Goal: Task Accomplishment & Management: Manage account settings

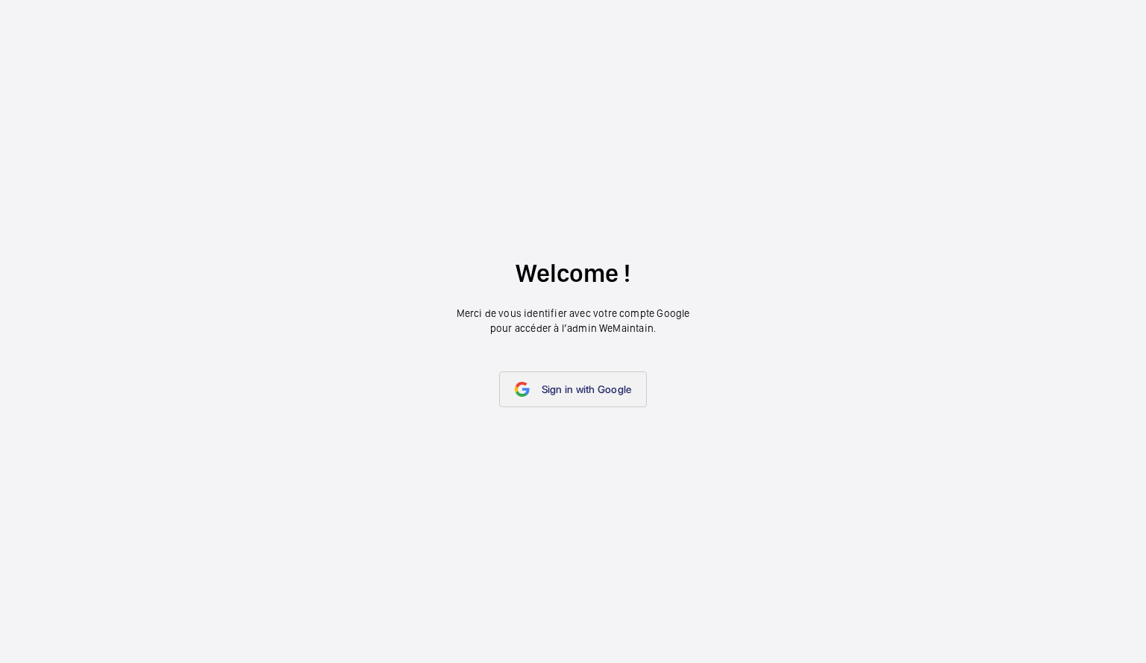
click at [527, 389] on mat-icon at bounding box center [522, 389] width 15 height 15
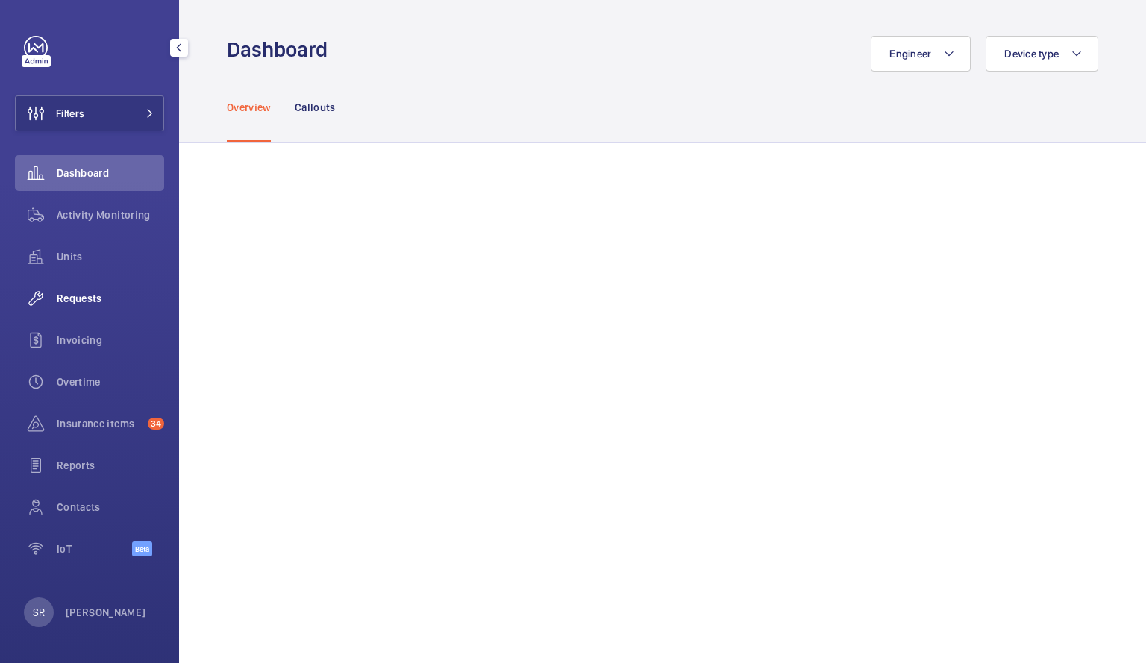
click at [92, 307] on div "Requests" at bounding box center [89, 299] width 149 height 36
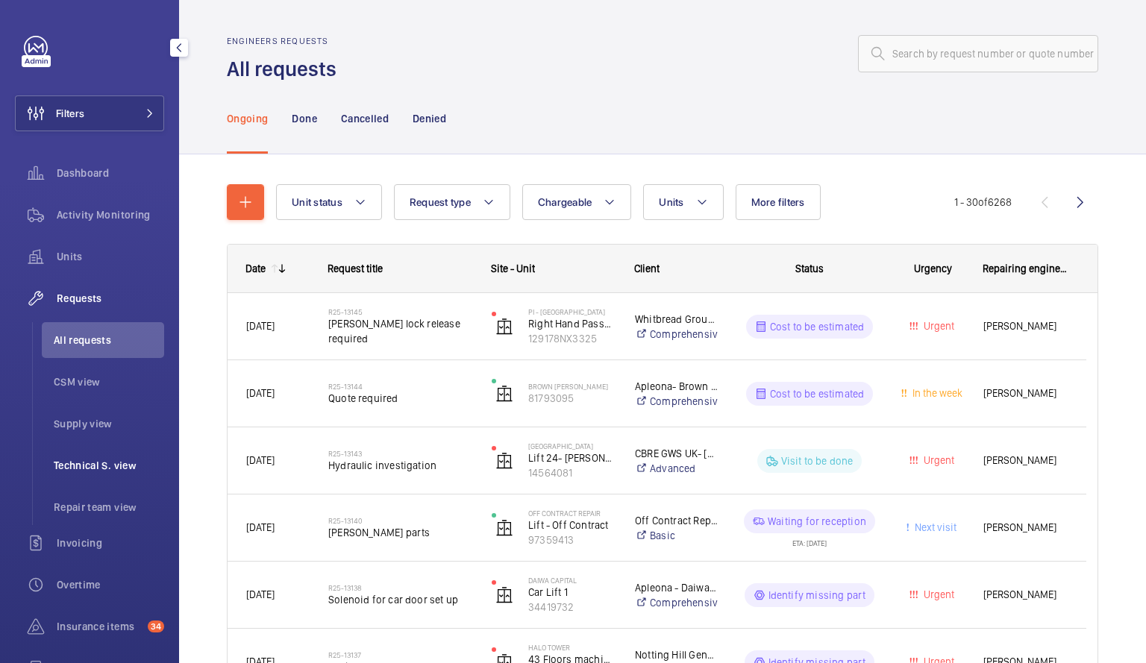
click at [95, 470] on span "Technical S. view" at bounding box center [109, 465] width 110 height 15
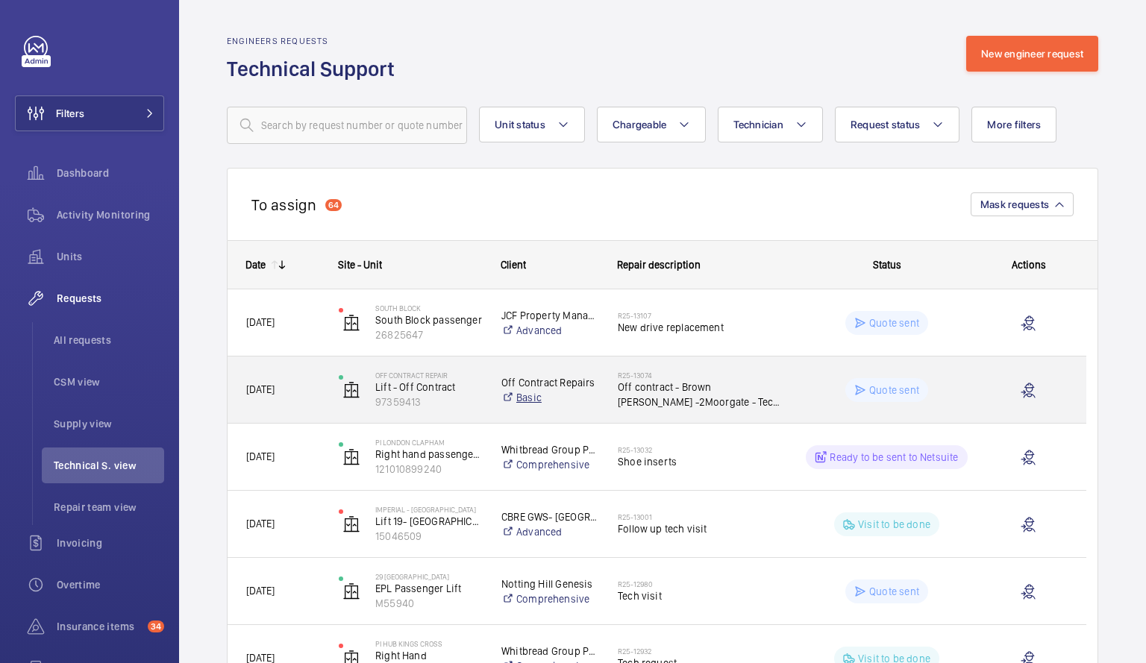
click at [594, 391] on link "Basic" at bounding box center [549, 397] width 97 height 15
click at [994, 395] on div at bounding box center [1028, 390] width 78 height 37
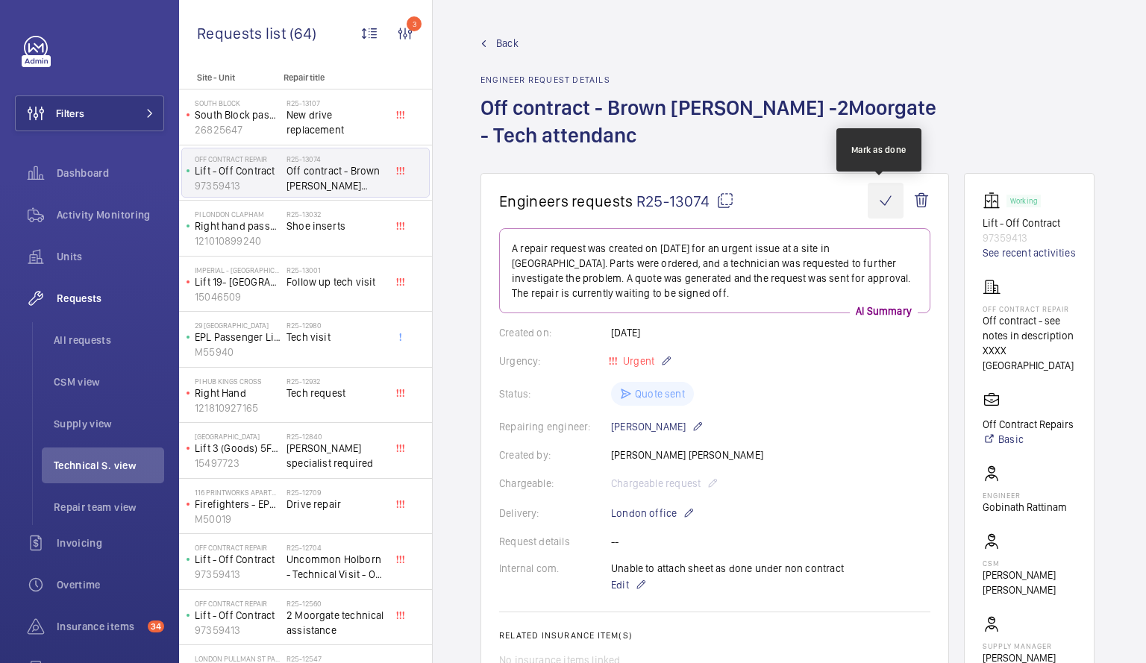
click at [884, 203] on wm-front-icon-button at bounding box center [886, 201] width 36 height 36
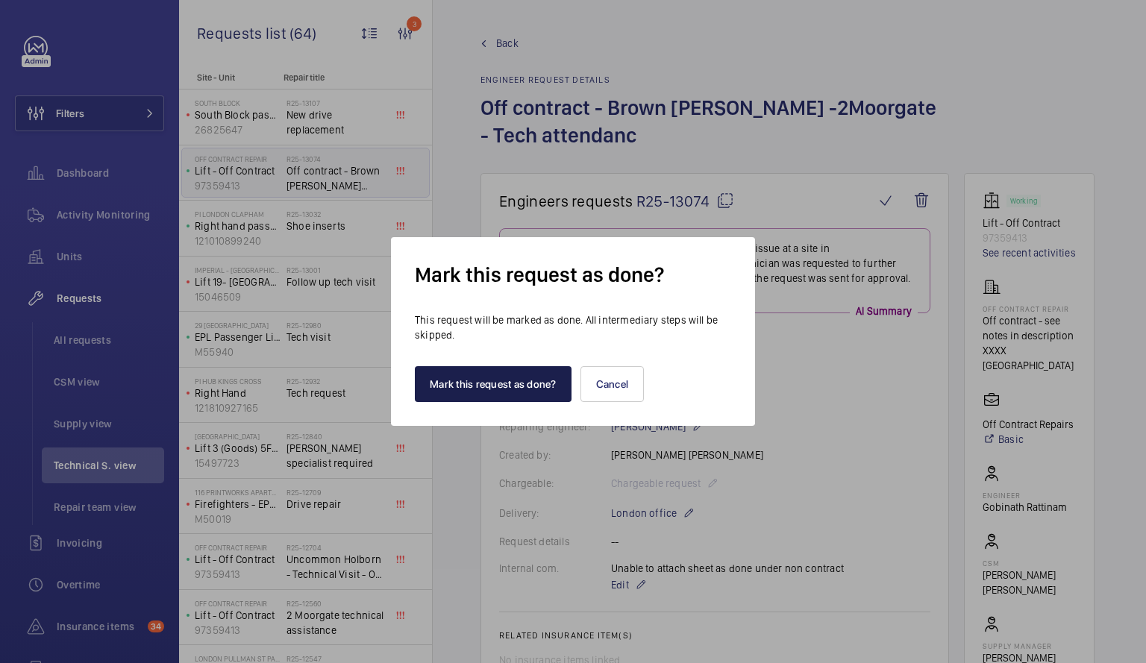
click at [543, 385] on button "Mark this request as done?" at bounding box center [493, 384] width 157 height 36
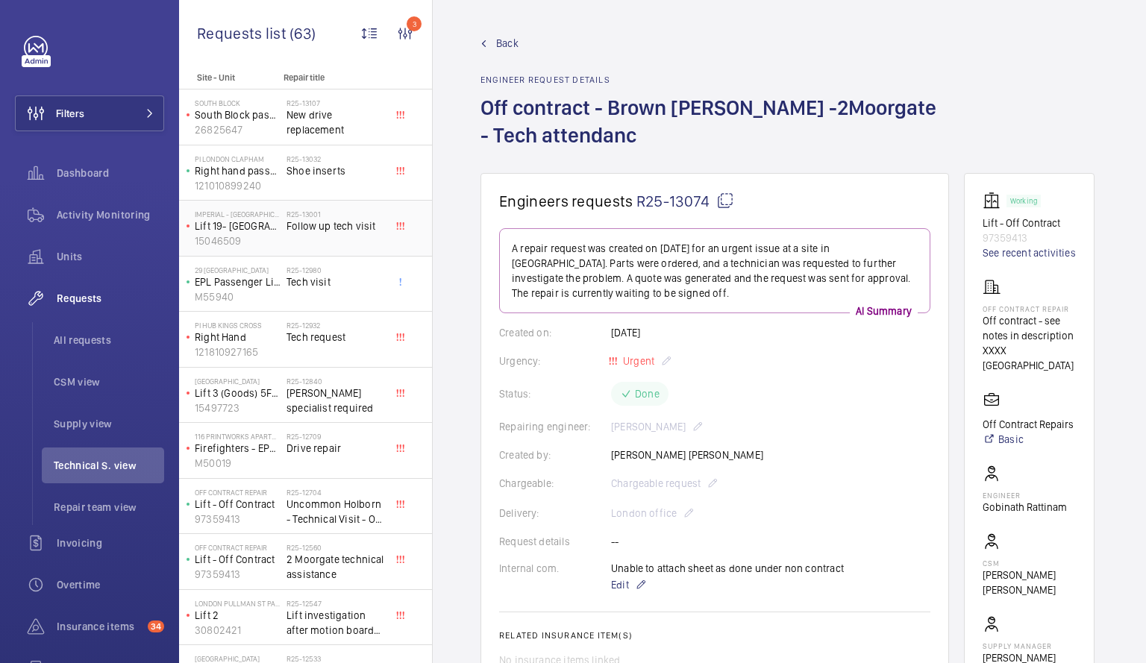
click at [331, 232] on span "Follow up tech visit" at bounding box center [336, 226] width 98 height 15
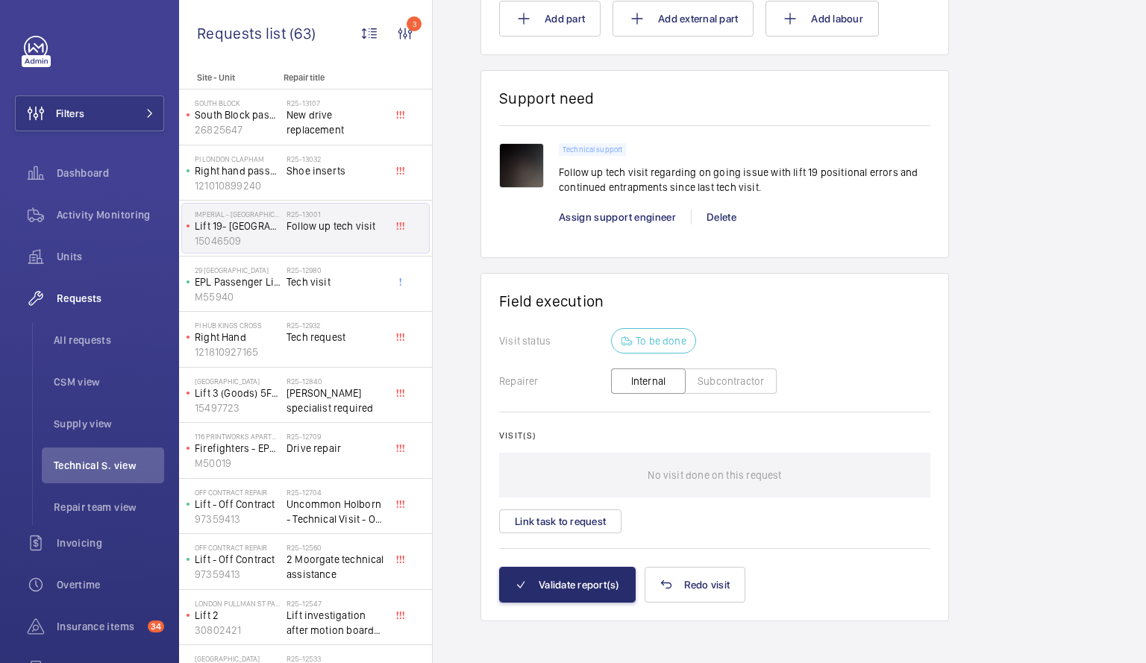
scroll to position [956, 0]
click at [276, 285] on p "EPL Passenger Lift" at bounding box center [238, 282] width 86 height 15
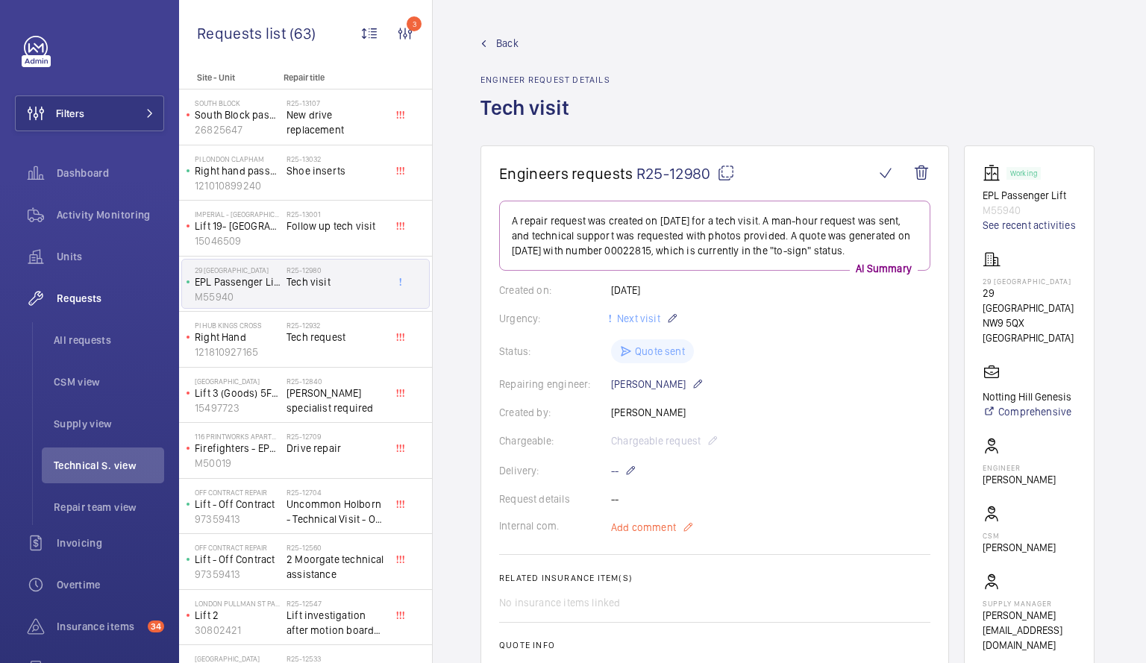
click at [630, 535] on span "Add comment" at bounding box center [643, 527] width 65 height 15
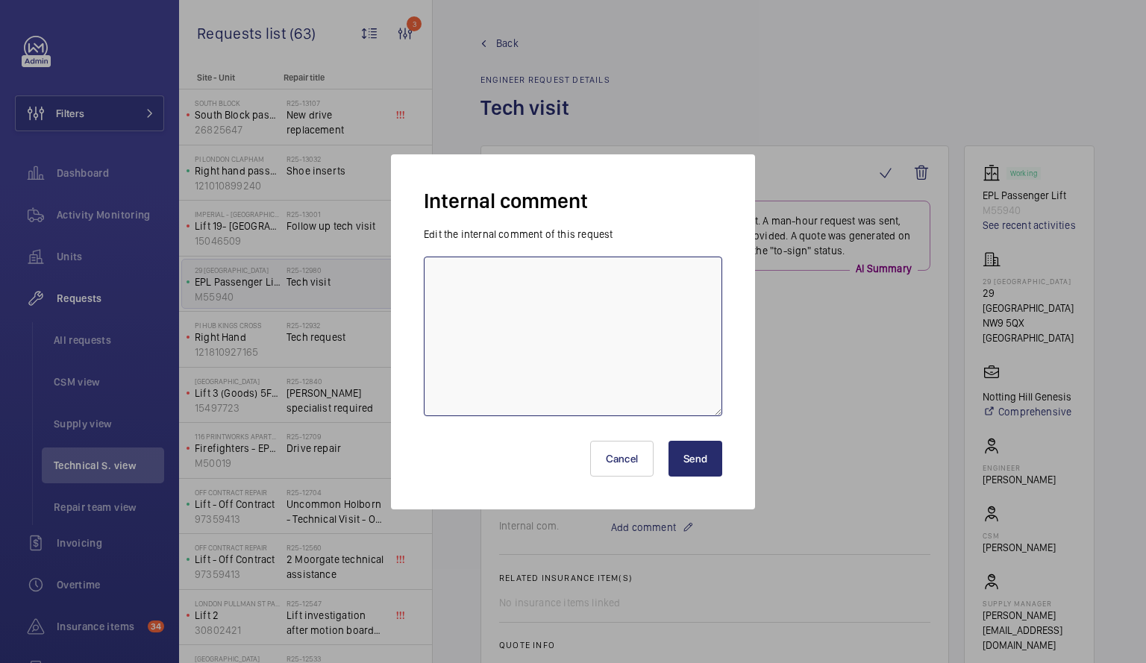
click at [557, 310] on textarea at bounding box center [573, 337] width 298 height 160
type textarea "Unable to attach sheet as done under non contract"
click at [710, 464] on button "Send" at bounding box center [696, 459] width 54 height 36
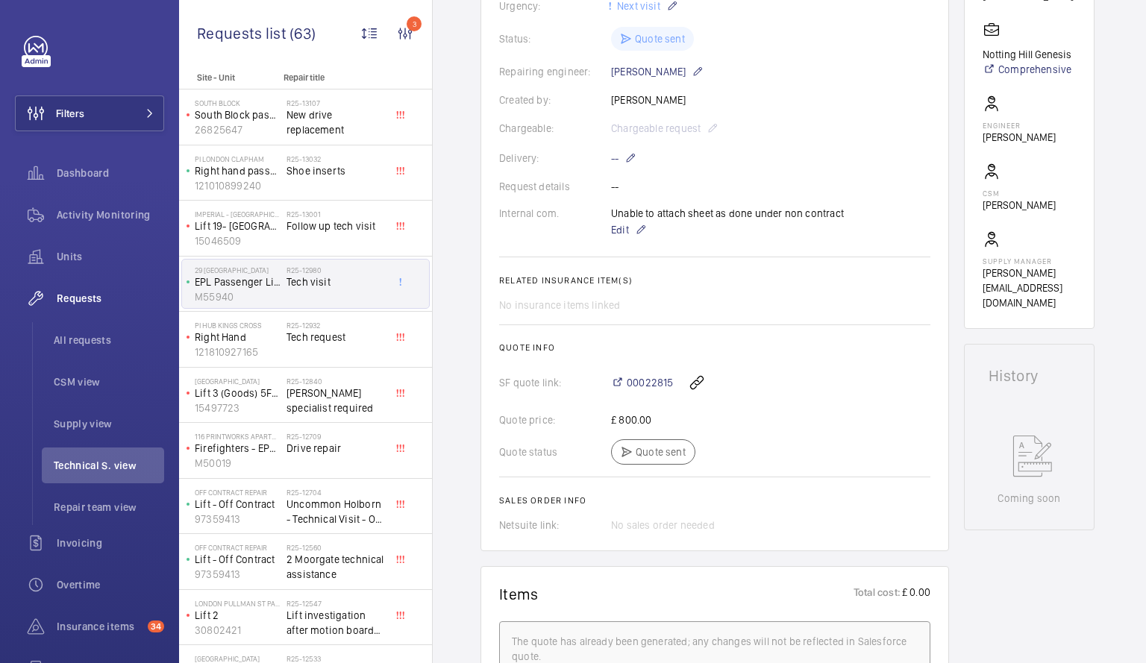
scroll to position [309, 0]
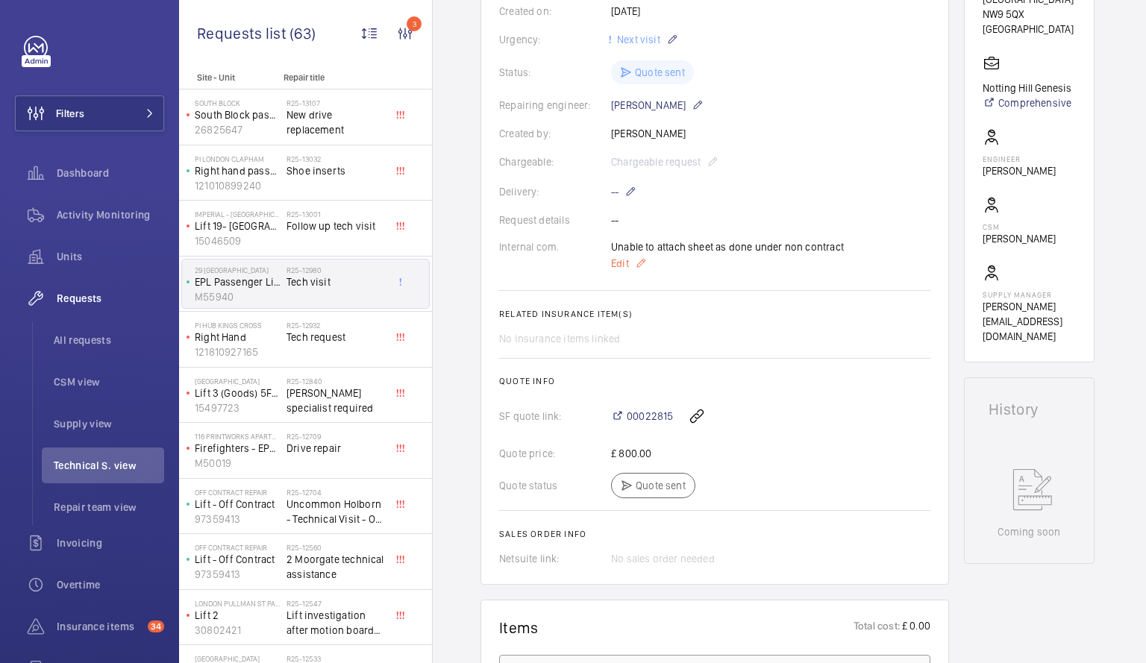
click at [628, 265] on span "Edit" at bounding box center [620, 263] width 18 height 15
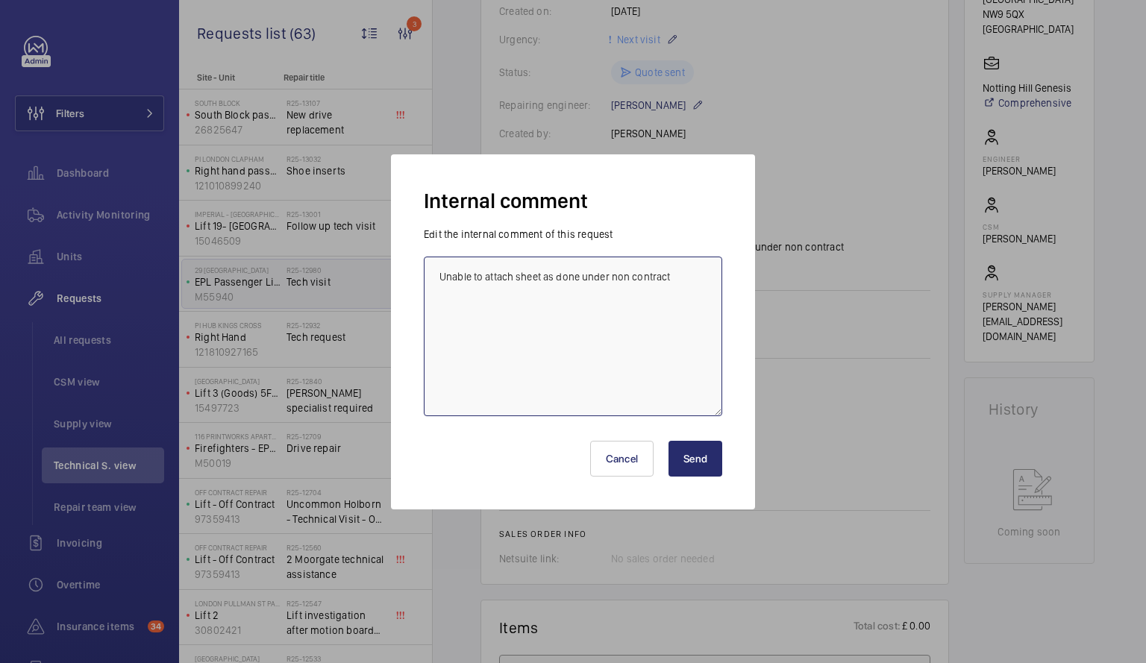
click at [695, 278] on textarea "Unable to attach sheet as done under non contract" at bounding box center [573, 337] width 298 height 160
type textarea "Unable to attach sheet as done under non contract done by [PERSON_NAME] 1/10"
click at [698, 462] on button "Send" at bounding box center [696, 459] width 54 height 36
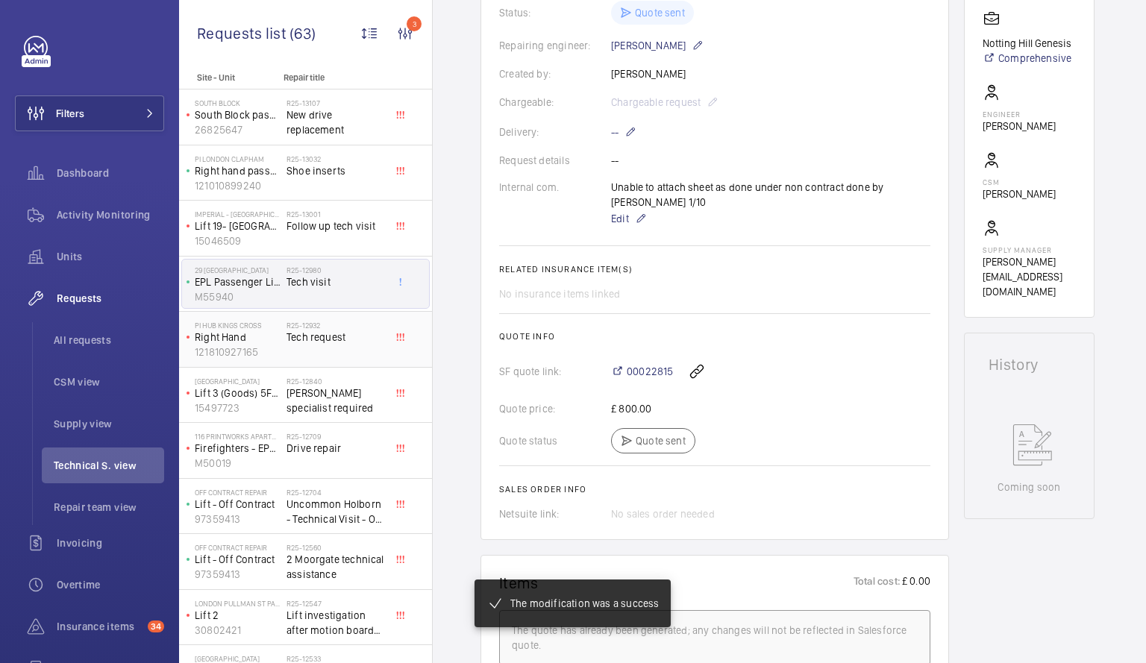
scroll to position [369, 0]
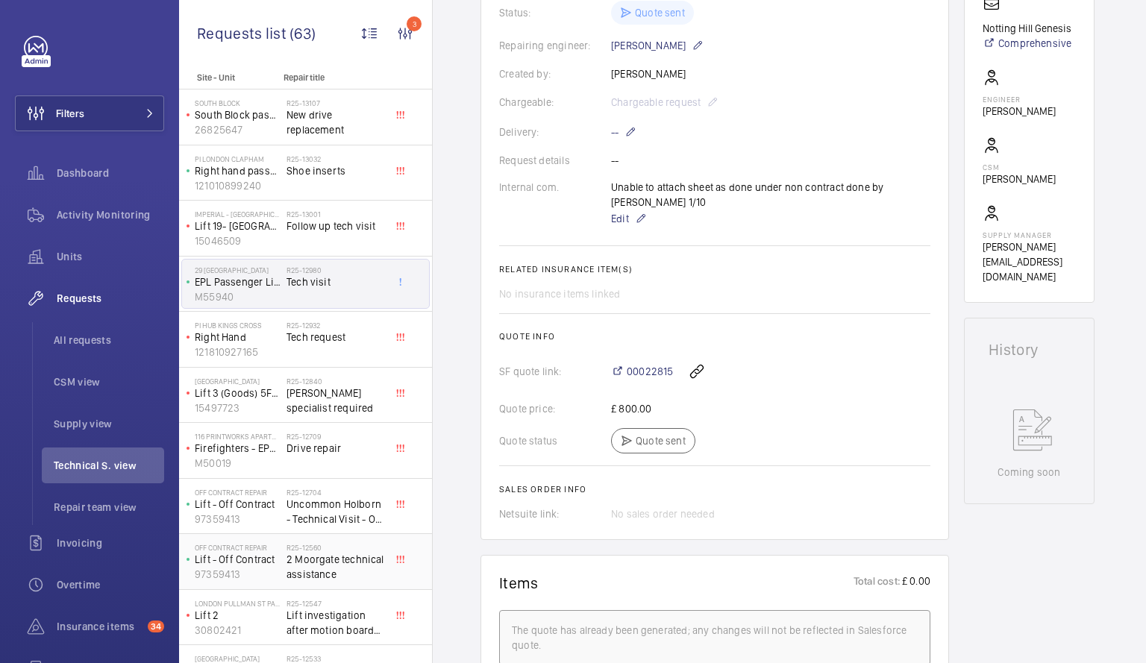
click at [341, 560] on span "2 Moorgate technical assistance" at bounding box center [336, 567] width 98 height 30
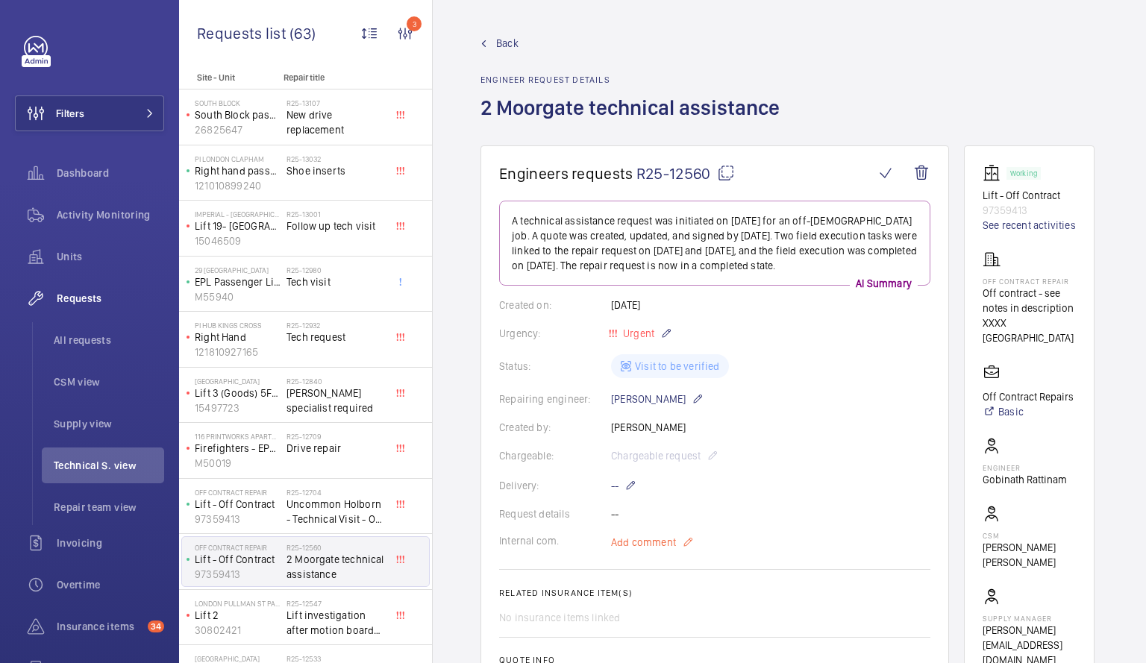
click at [669, 546] on span "Add comment" at bounding box center [643, 542] width 65 height 15
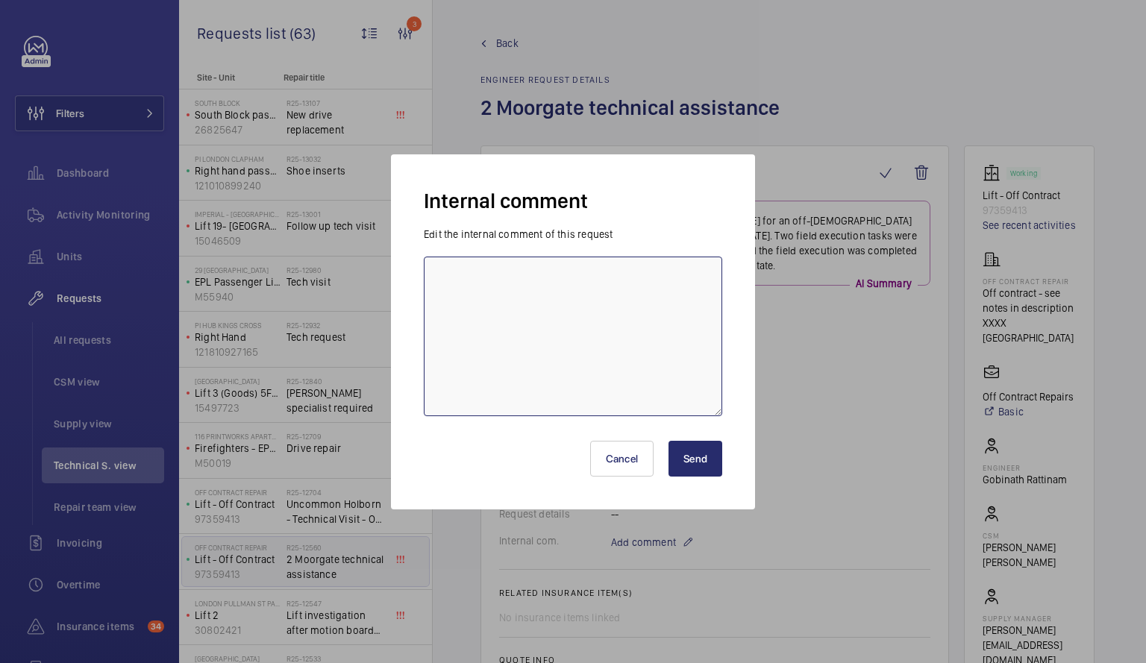
click at [461, 285] on textarea at bounding box center [573, 337] width 298 height 160
type textarea "i"
type textarea "unable to attach sheet as done under non contract by [PERSON_NAME] [DATE]"
click at [683, 457] on button "Send" at bounding box center [696, 459] width 54 height 36
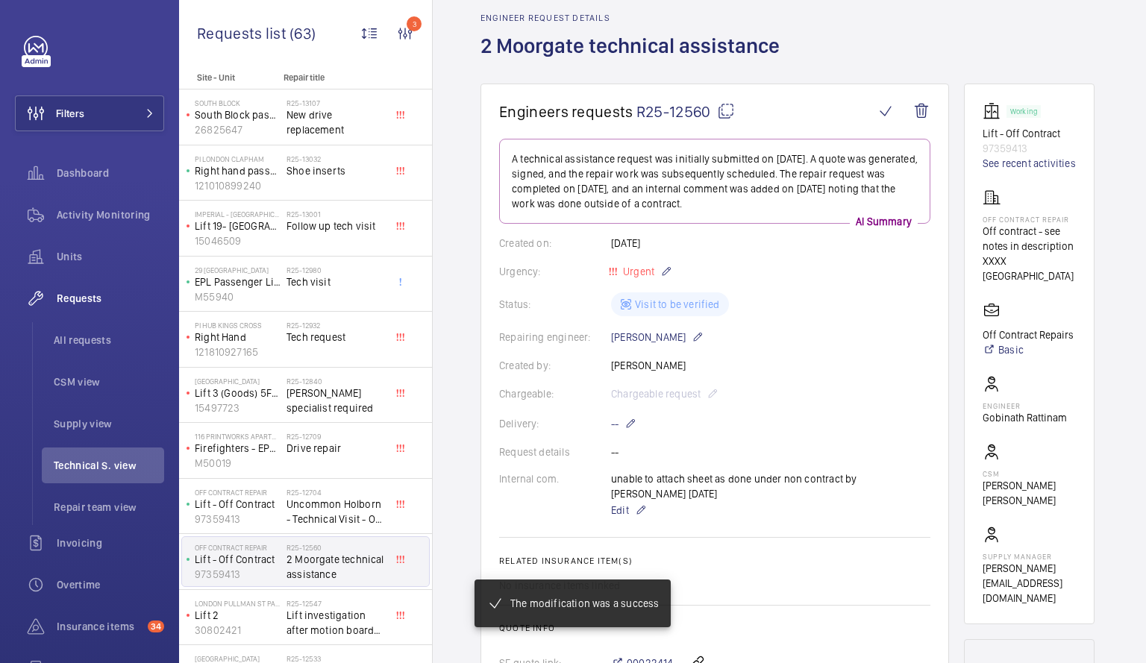
scroll to position [51, 0]
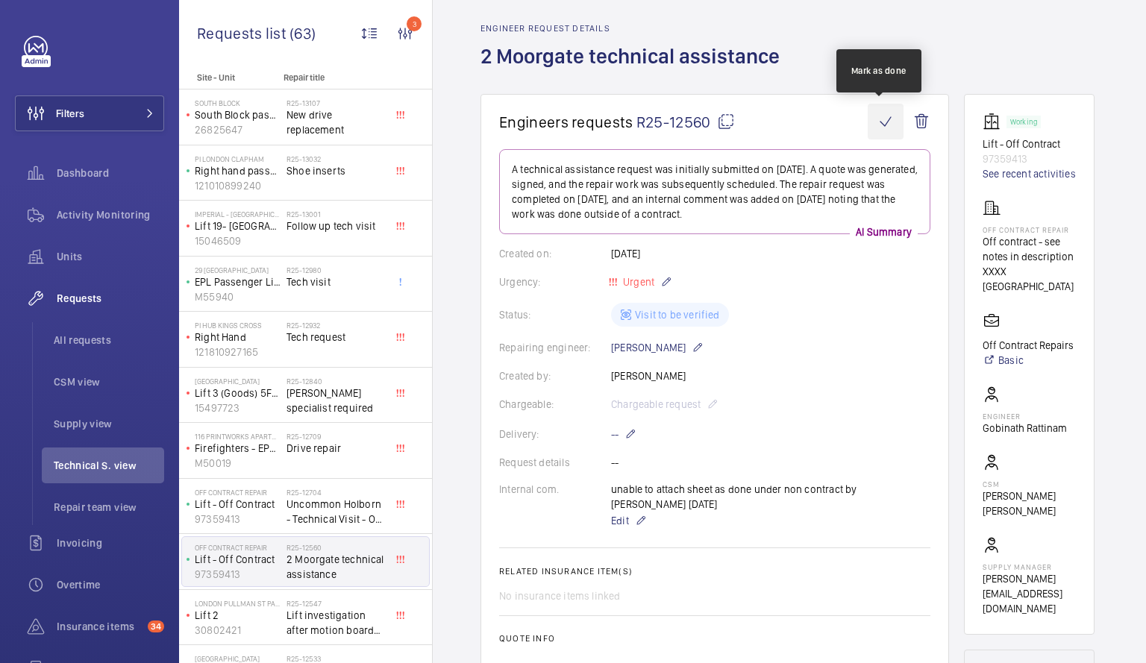
click at [874, 127] on wm-front-icon-button at bounding box center [886, 122] width 36 height 36
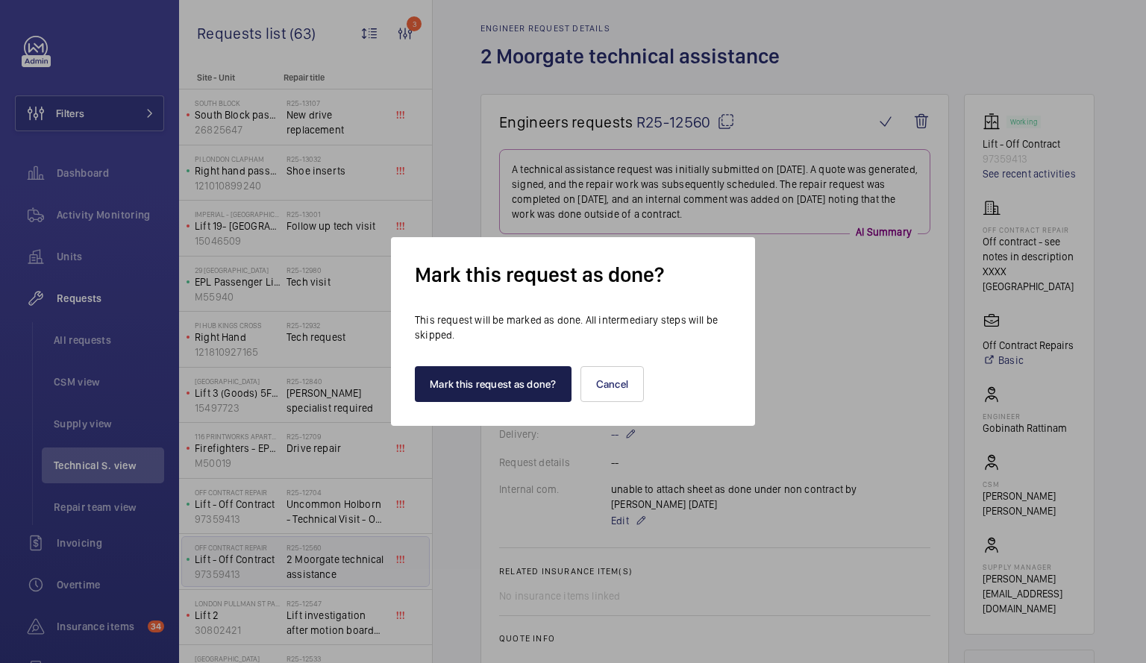
click at [513, 377] on button "Mark this request as done?" at bounding box center [493, 384] width 157 height 36
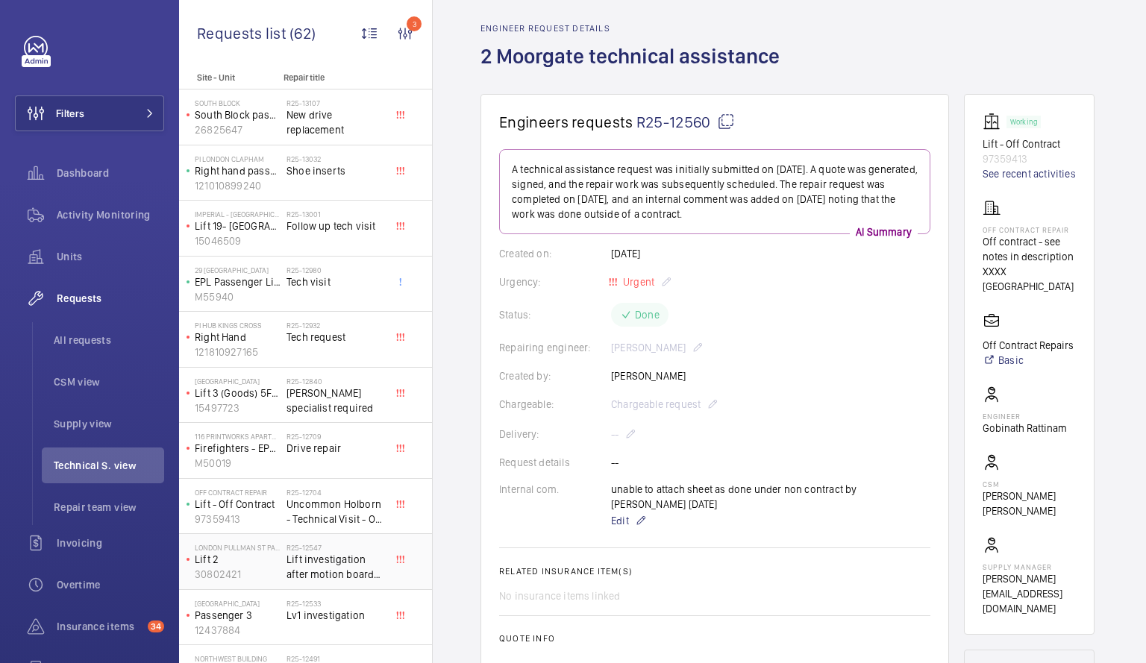
click at [314, 557] on span "Lift investigation after motion board replacement" at bounding box center [336, 567] width 98 height 30
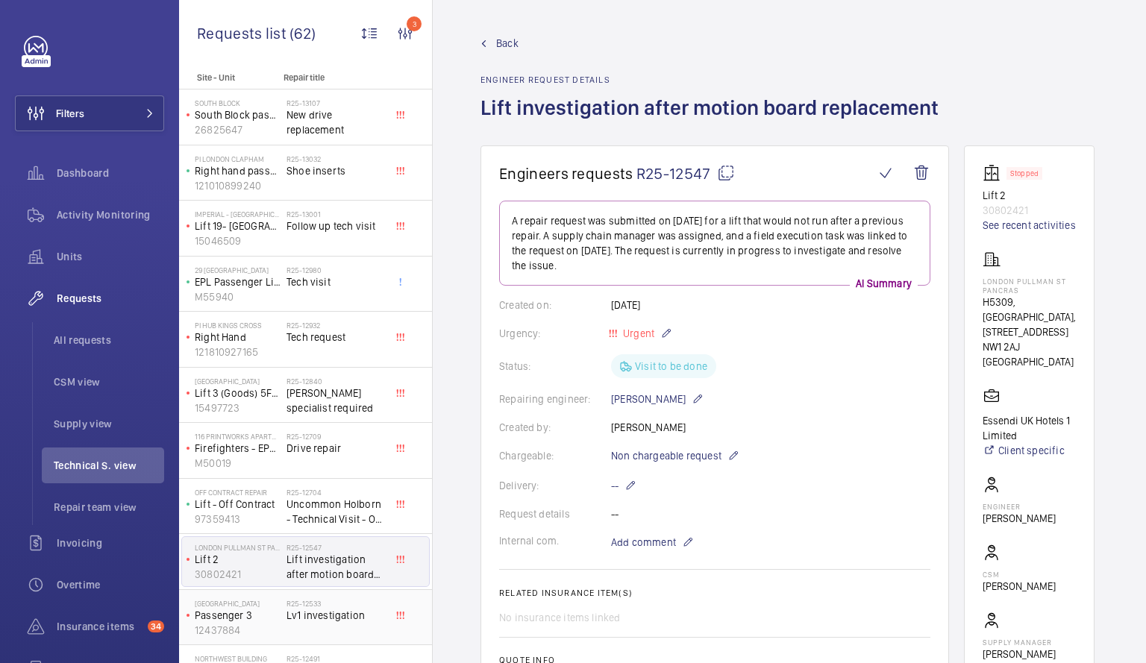
click at [282, 614] on div "Midcity Place Passenger 3 12437884" at bounding box center [234, 617] width 104 height 49
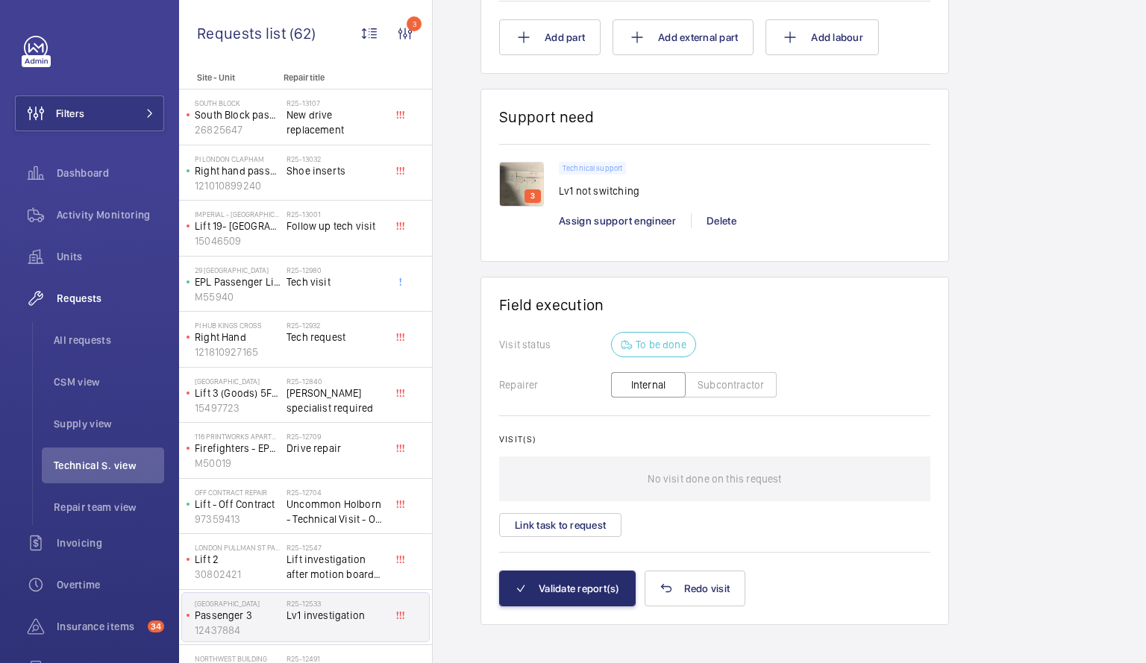
scroll to position [974, 0]
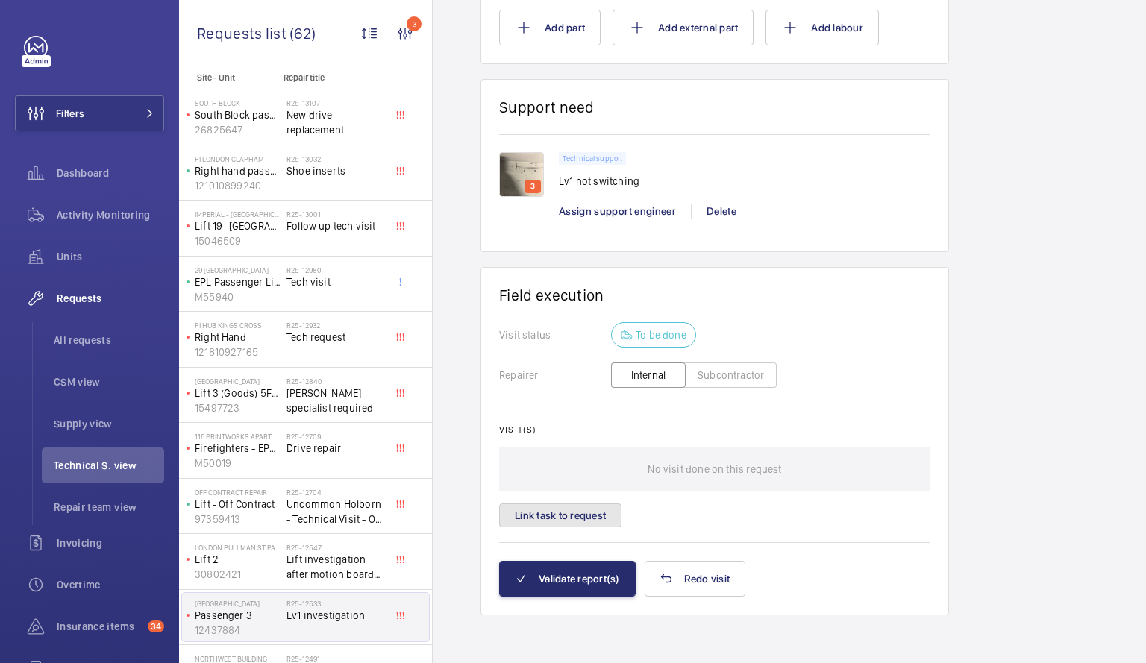
click at [572, 516] on button "Link task to request" at bounding box center [560, 516] width 122 height 24
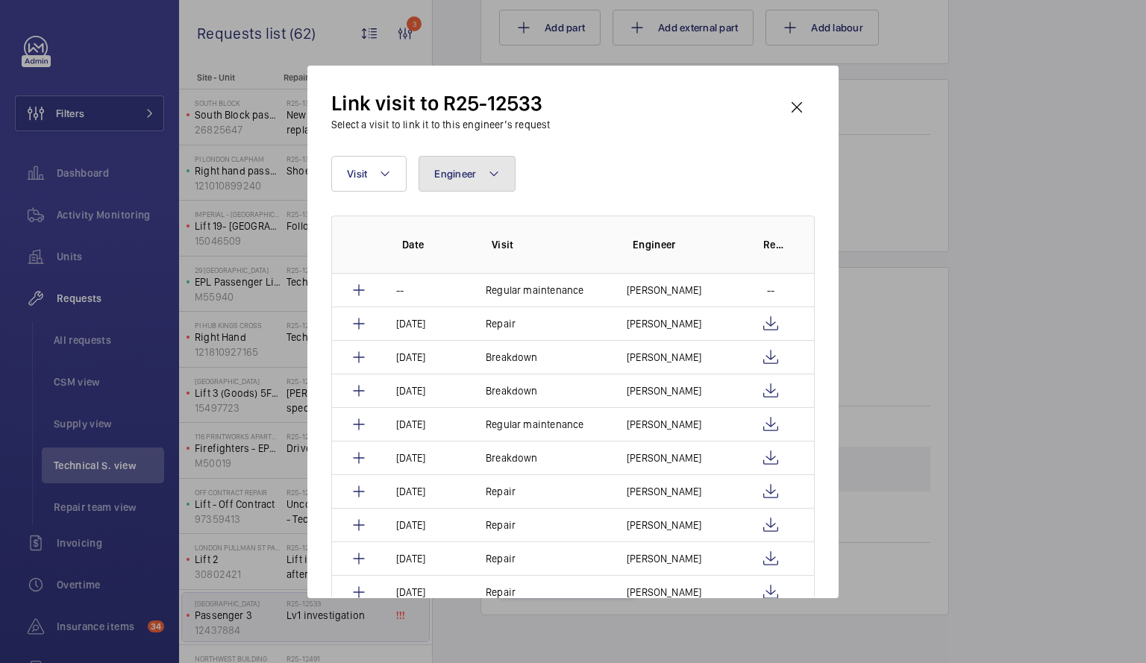
click at [486, 180] on button "Engineer" at bounding box center [467, 174] width 97 height 36
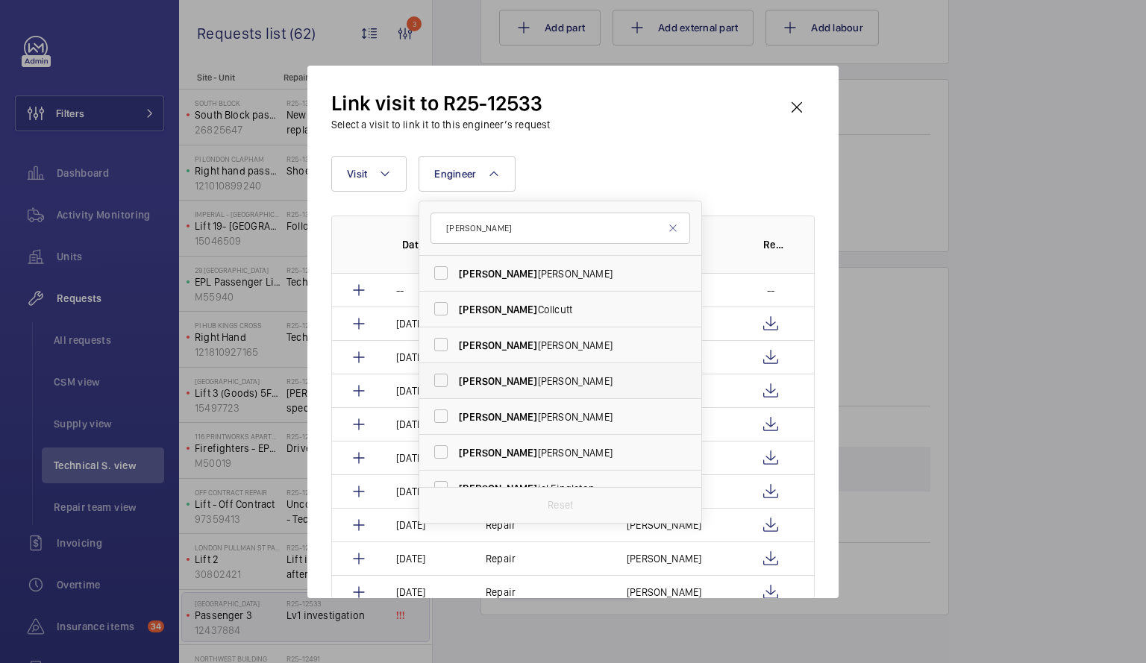
type input "[PERSON_NAME]"
click at [496, 387] on span "[PERSON_NAME]" at bounding box center [561, 381] width 205 height 15
click at [456, 387] on input "[PERSON_NAME]" at bounding box center [441, 381] width 30 height 30
checkbox input "true"
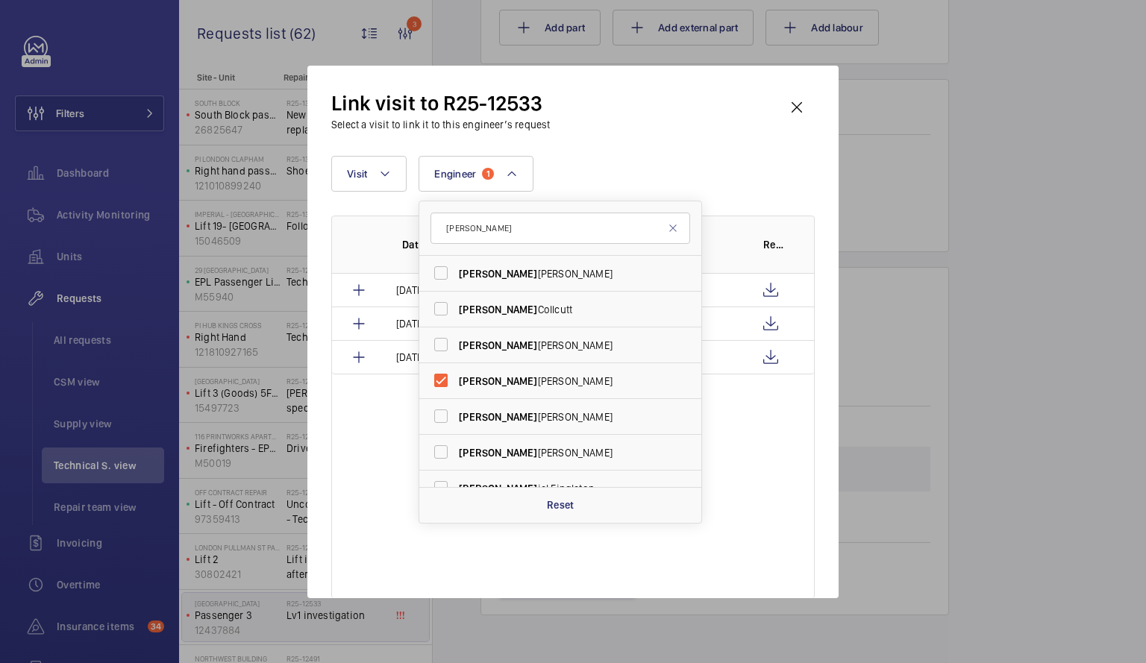
click at [770, 507] on div "Date Visit Engineer Report [DATE] Repair [PERSON_NAME] [DATE] Repair [PERSON_NA…" at bounding box center [572, 407] width 483 height 383
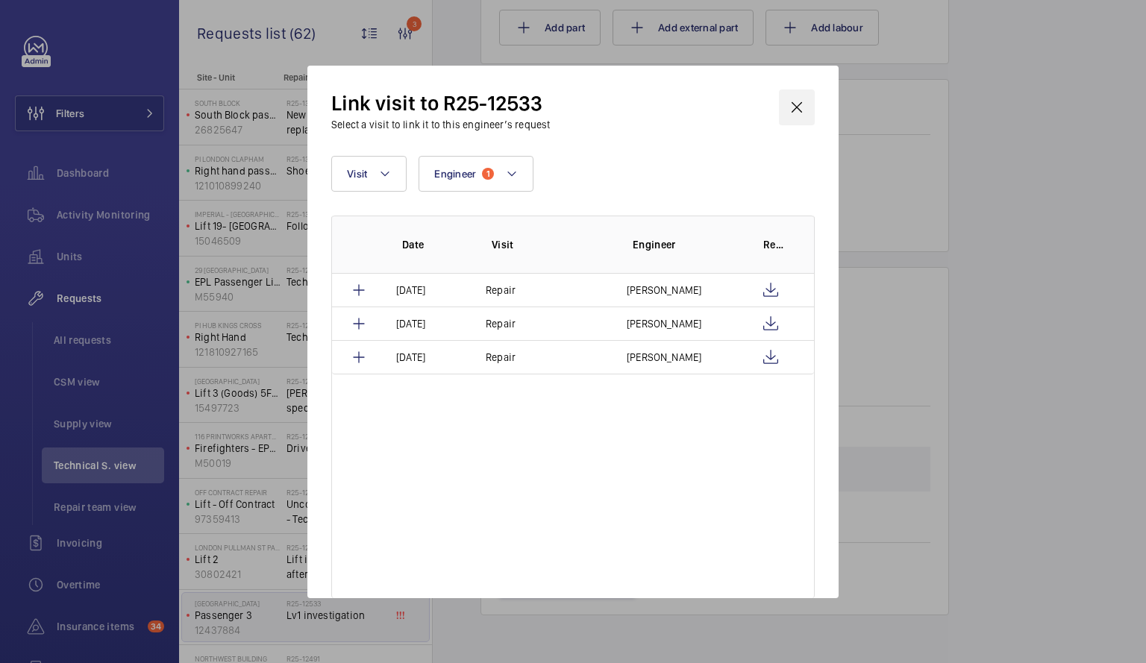
click at [798, 110] on wm-front-icon-button at bounding box center [797, 108] width 36 height 36
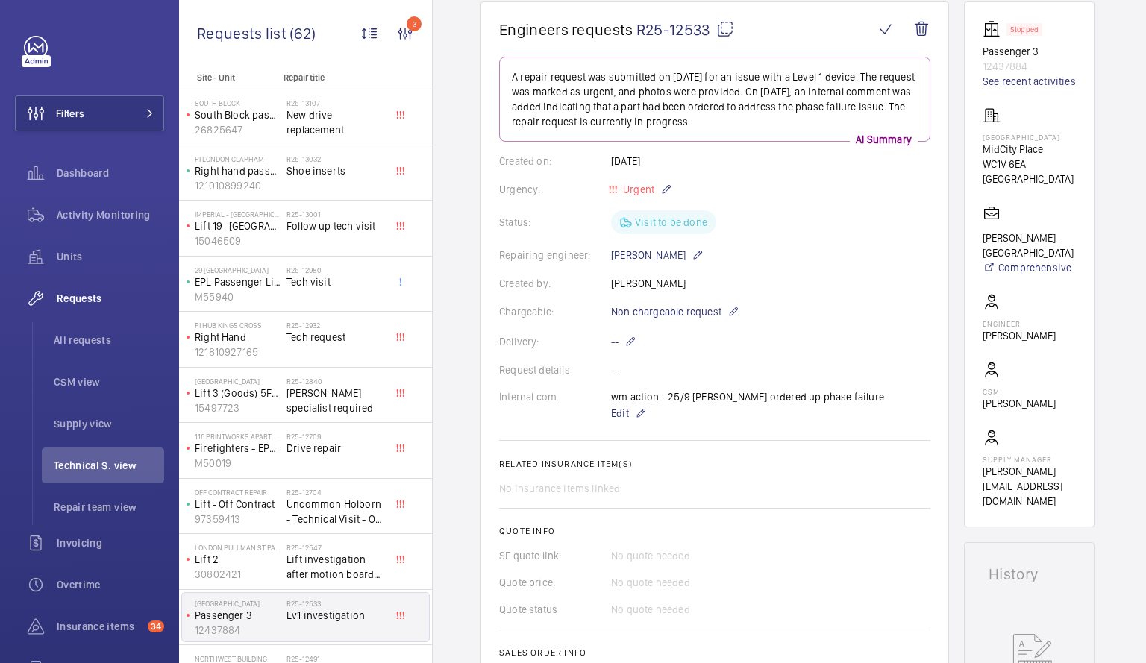
scroll to position [140, 0]
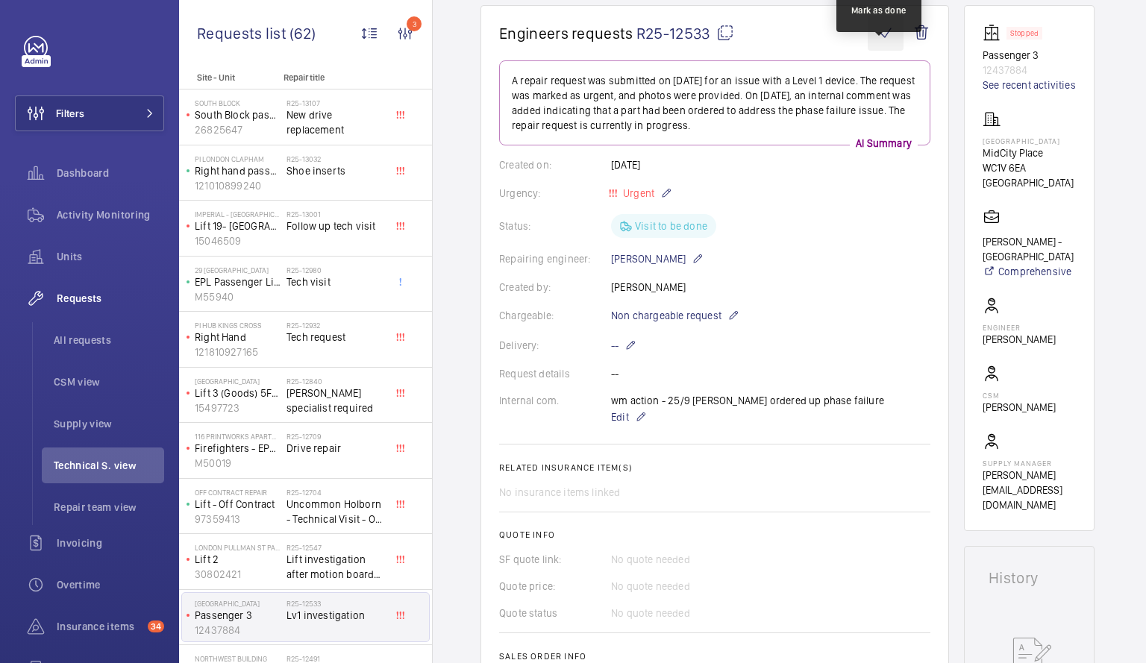
click at [877, 40] on wm-front-icon-button at bounding box center [886, 33] width 36 height 36
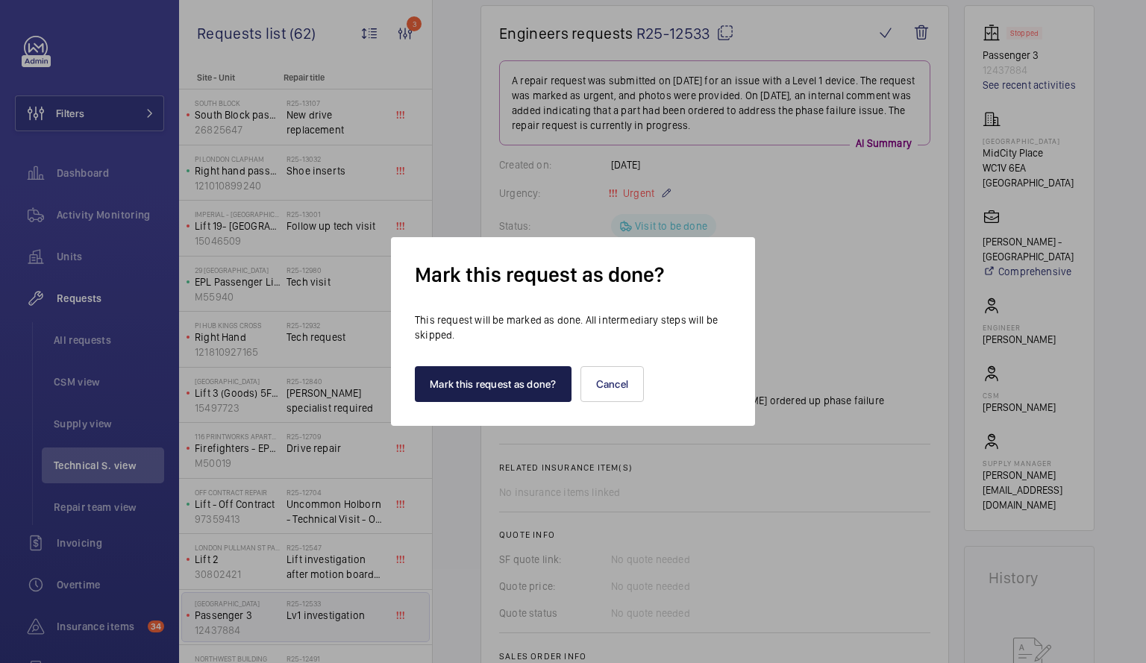
click at [497, 390] on button "Mark this request as done?" at bounding box center [493, 384] width 157 height 36
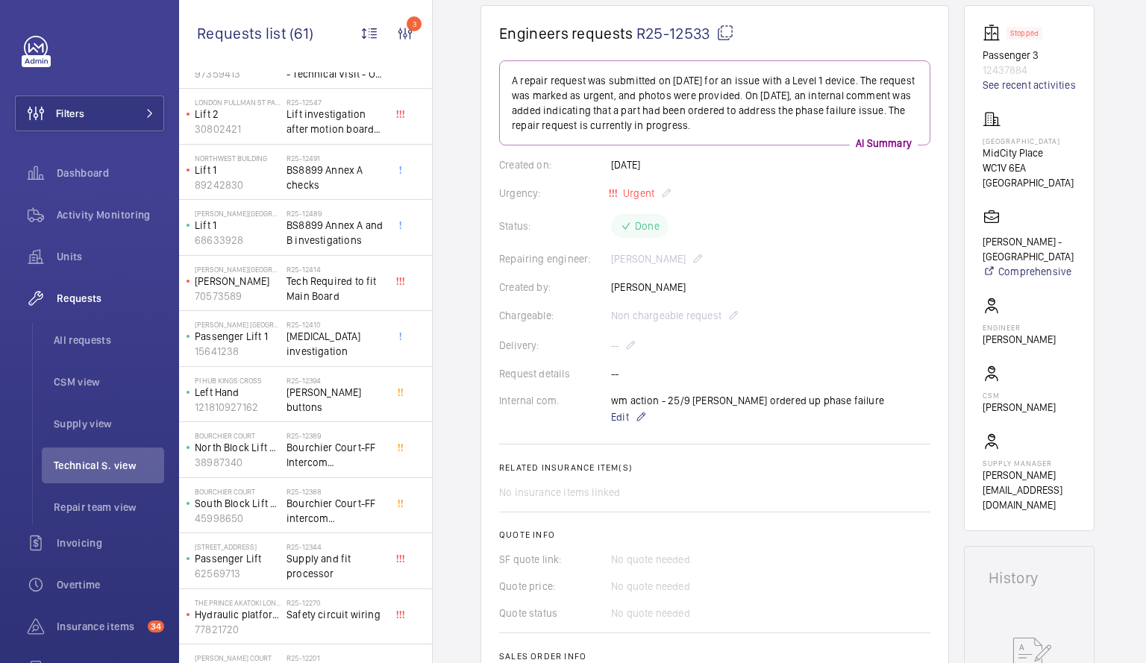
scroll to position [538, 0]
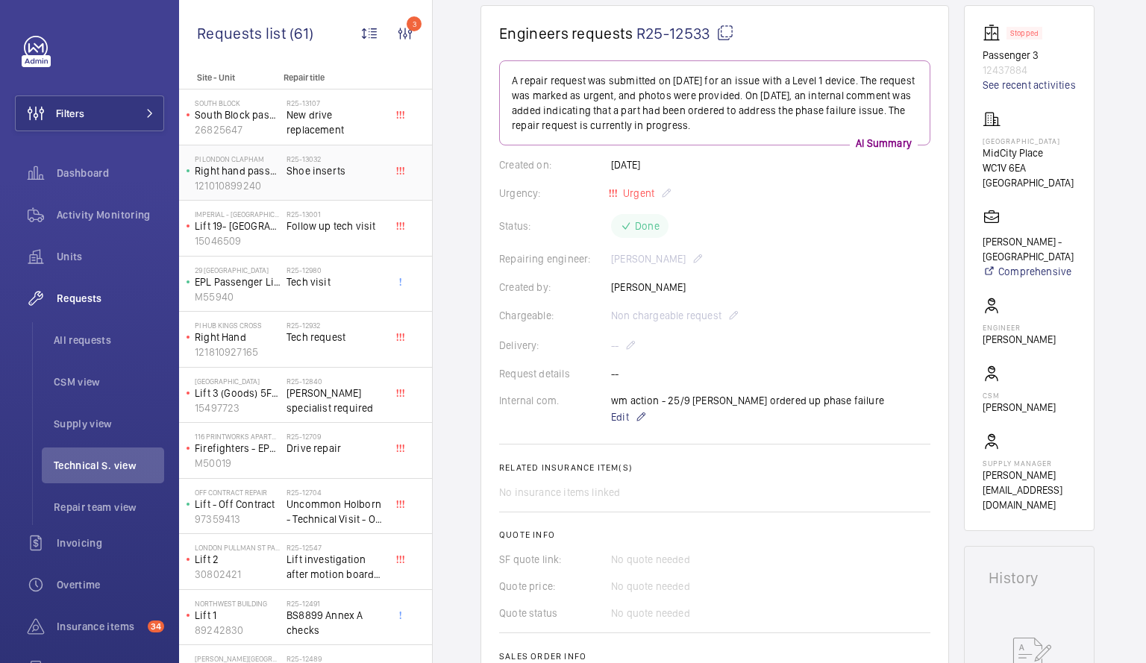
click at [289, 170] on span "Shoe inserts" at bounding box center [336, 170] width 98 height 15
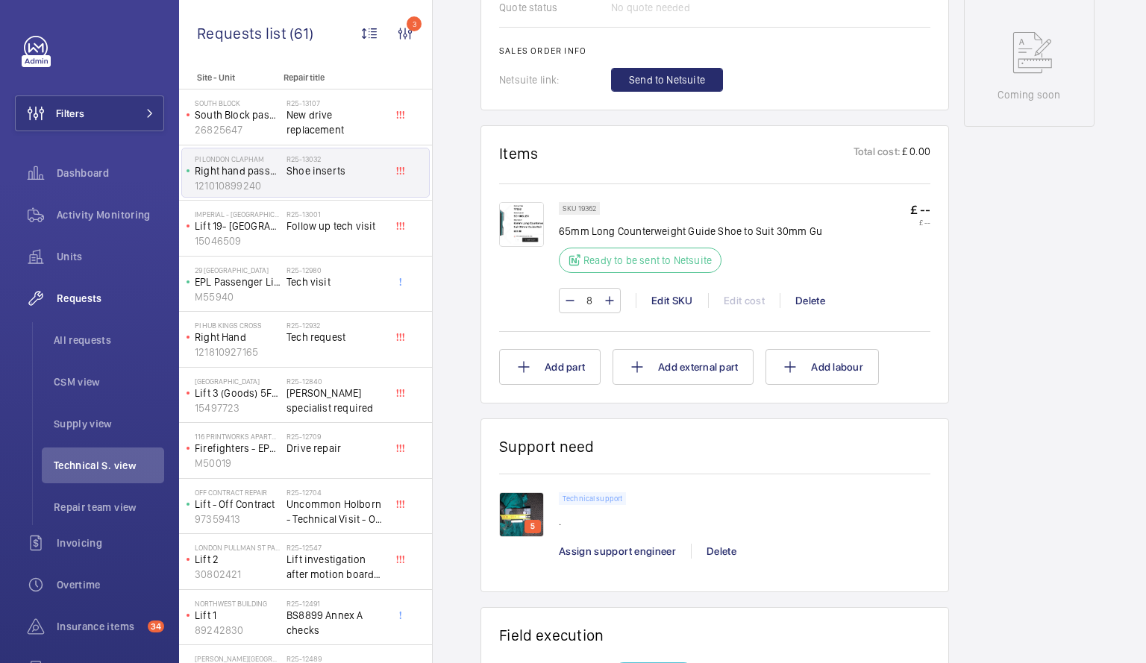
scroll to position [768, 0]
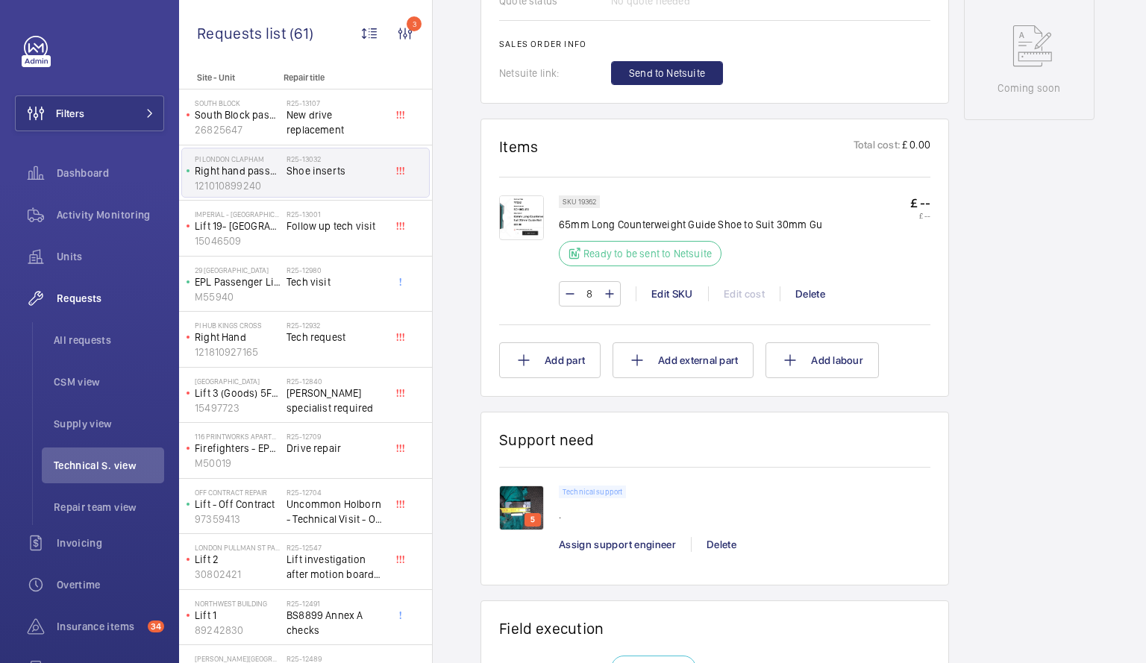
click at [517, 490] on img at bounding box center [521, 508] width 45 height 45
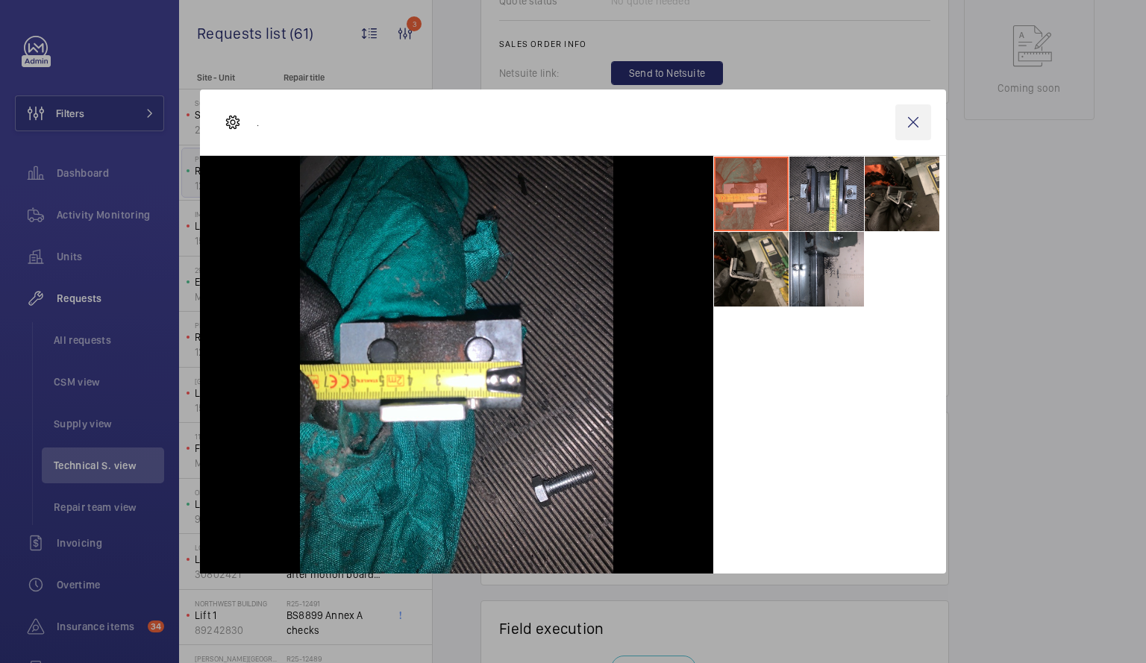
click at [921, 122] on wm-front-icon-button at bounding box center [913, 122] width 36 height 36
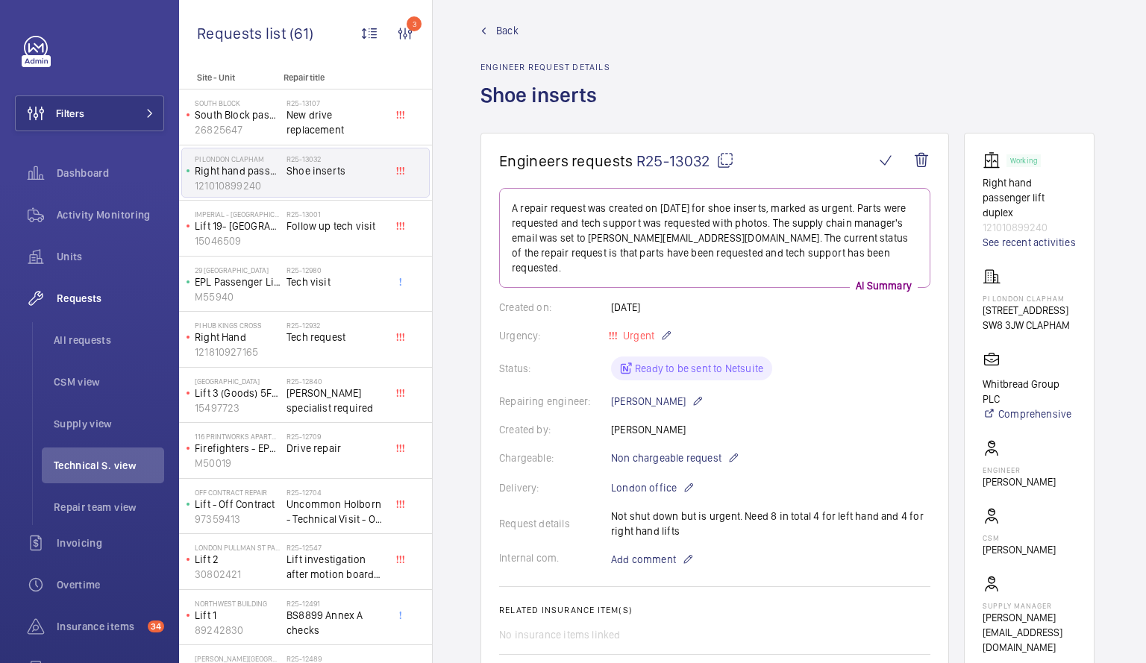
scroll to position [104, 0]
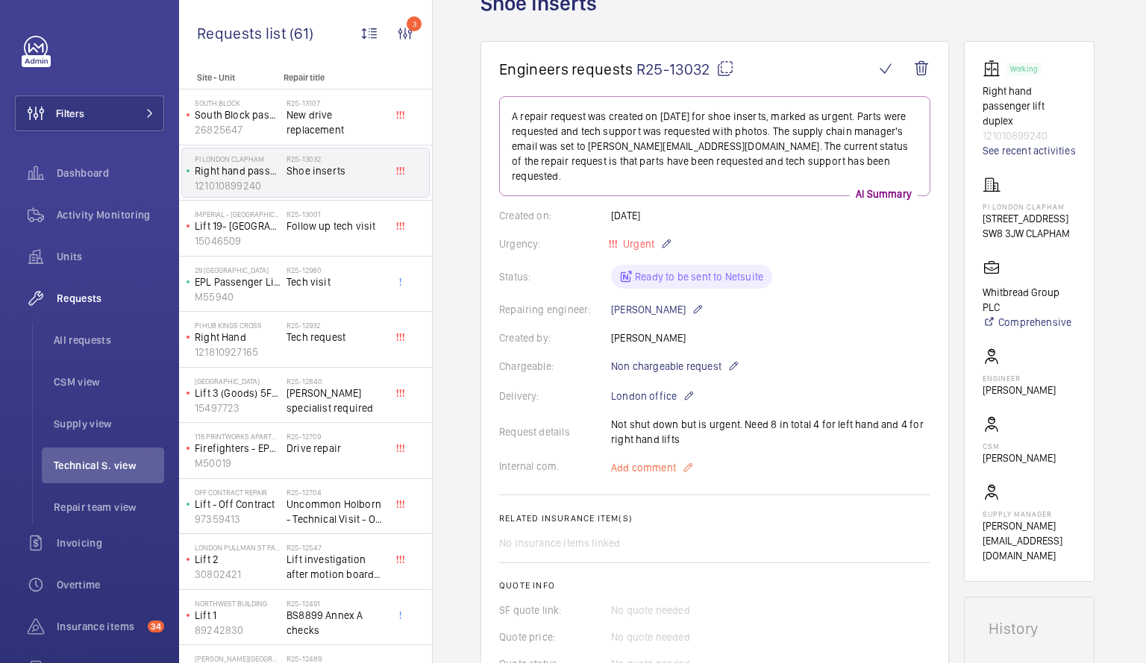
click at [660, 460] on span "Add comment" at bounding box center [643, 467] width 65 height 15
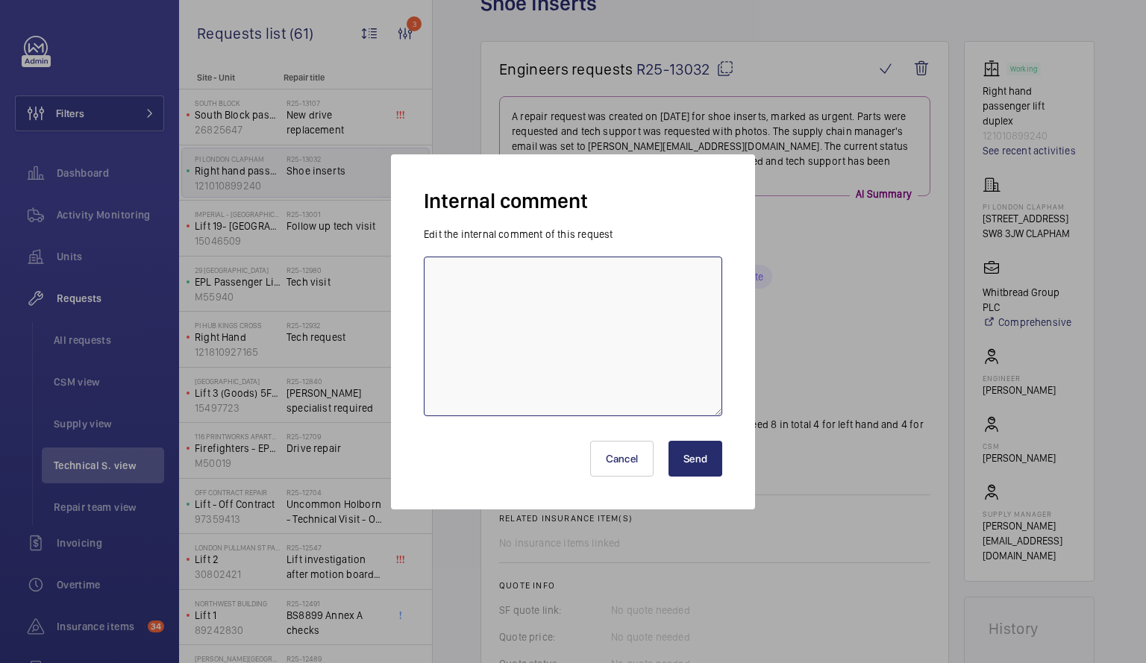
click at [539, 310] on textarea at bounding box center [573, 337] width 298 height 160
type textarea "This is not a tech request have messaged KK to ensure not missed . SR02/10"
click at [687, 466] on button "Send" at bounding box center [696, 459] width 54 height 36
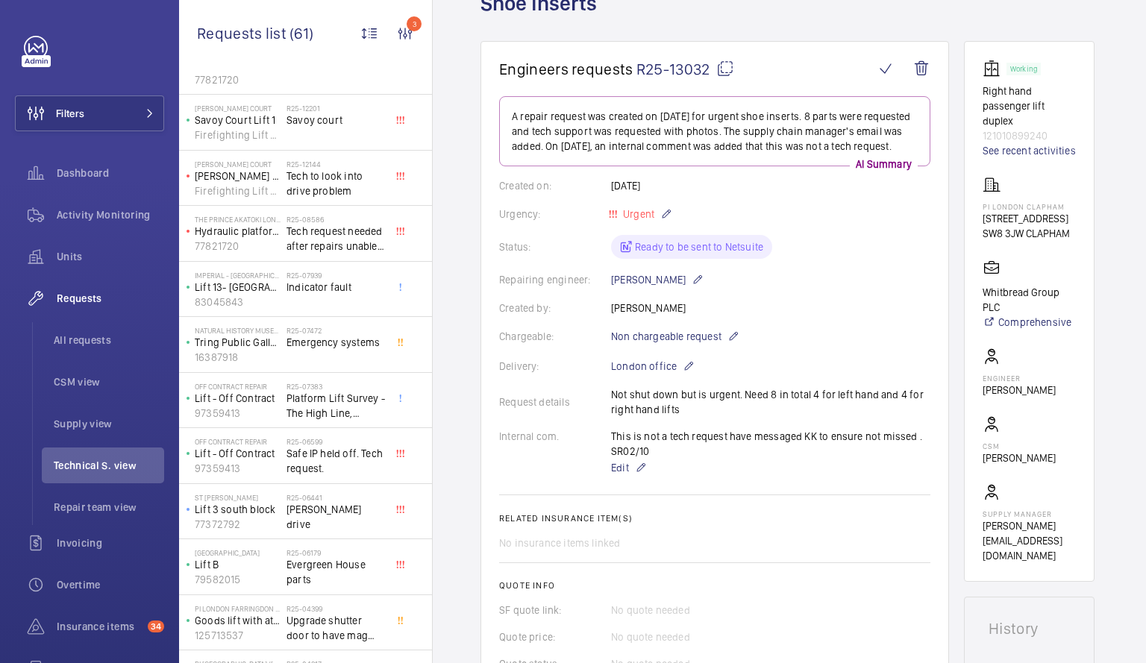
scroll to position [1108, 0]
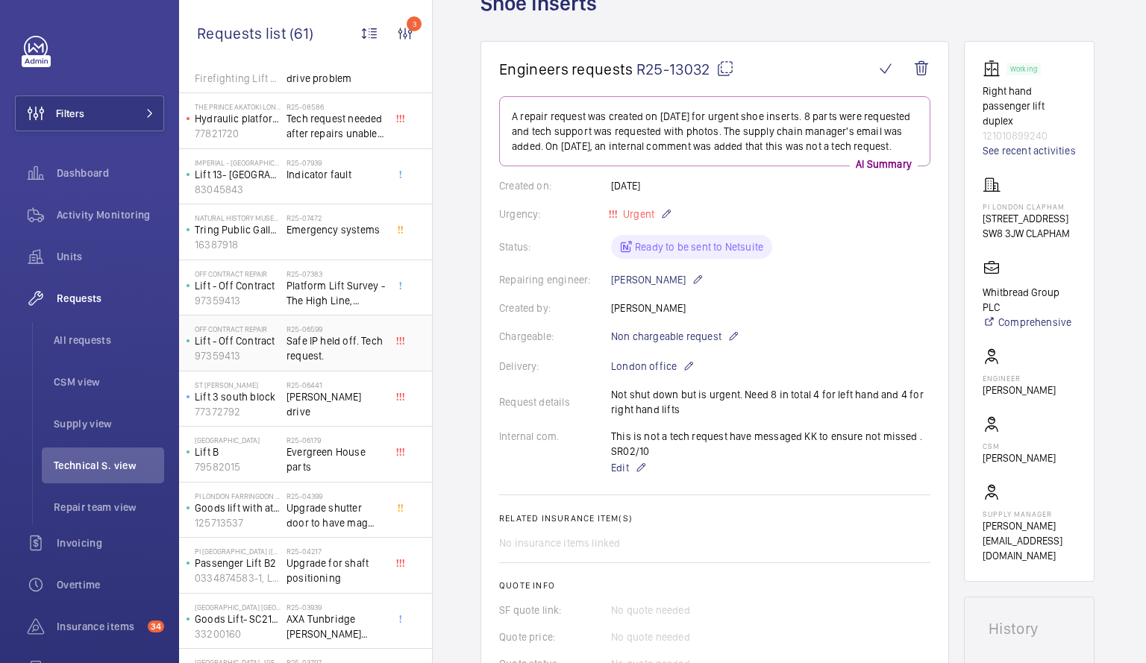
click at [285, 345] on div "Off Contract Repair Lift - Off Contract 97359413" at bounding box center [234, 343] width 104 height 49
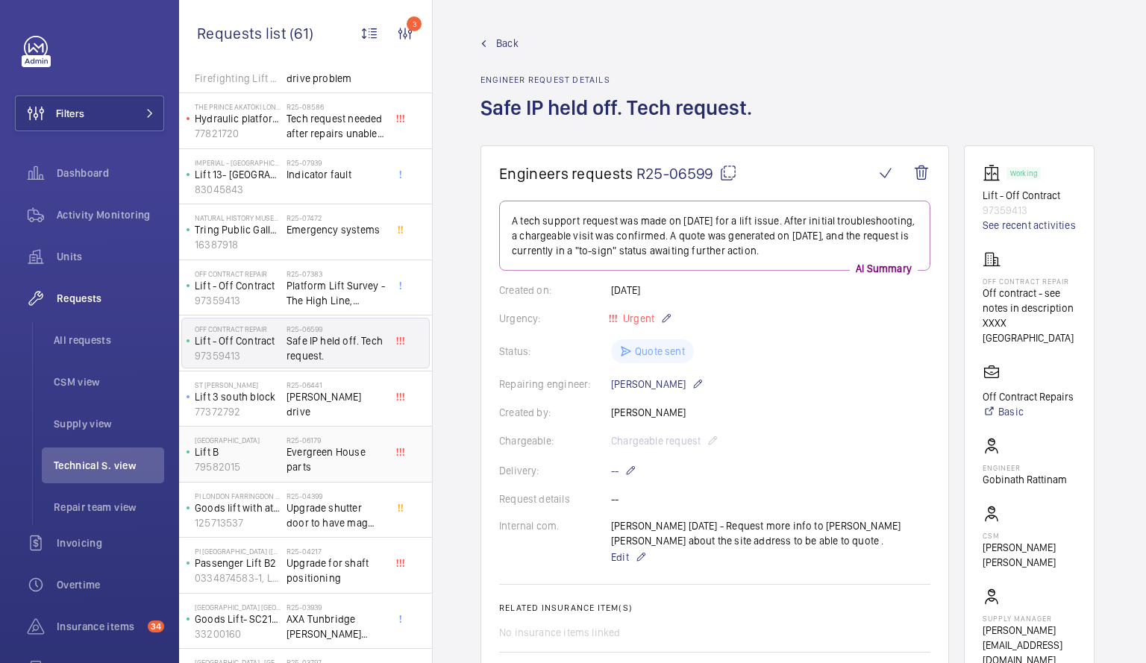
click at [308, 439] on h2 "R25-06179" at bounding box center [336, 440] width 98 height 9
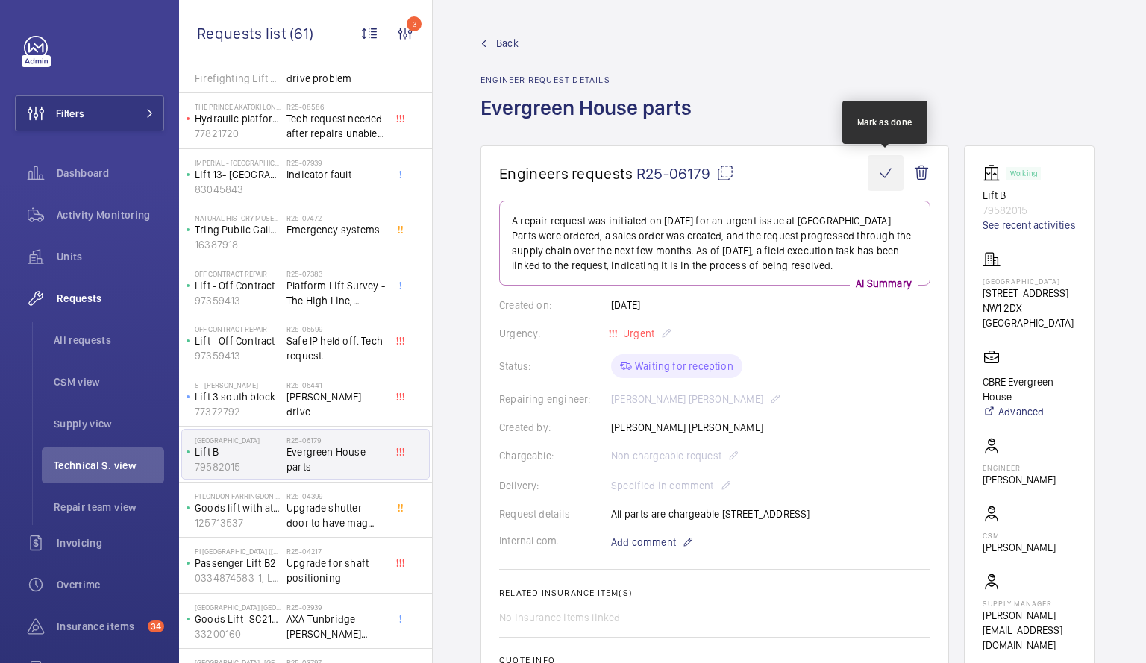
click at [889, 170] on wm-front-icon-button at bounding box center [886, 173] width 36 height 36
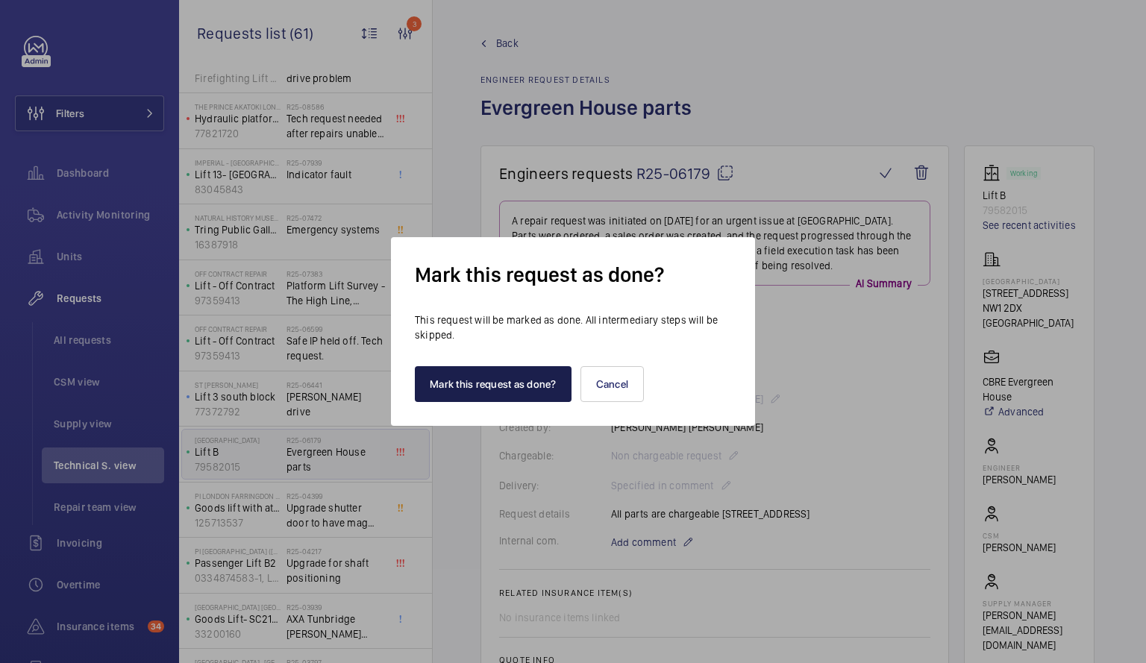
click at [457, 377] on button "Mark this request as done?" at bounding box center [493, 384] width 157 height 36
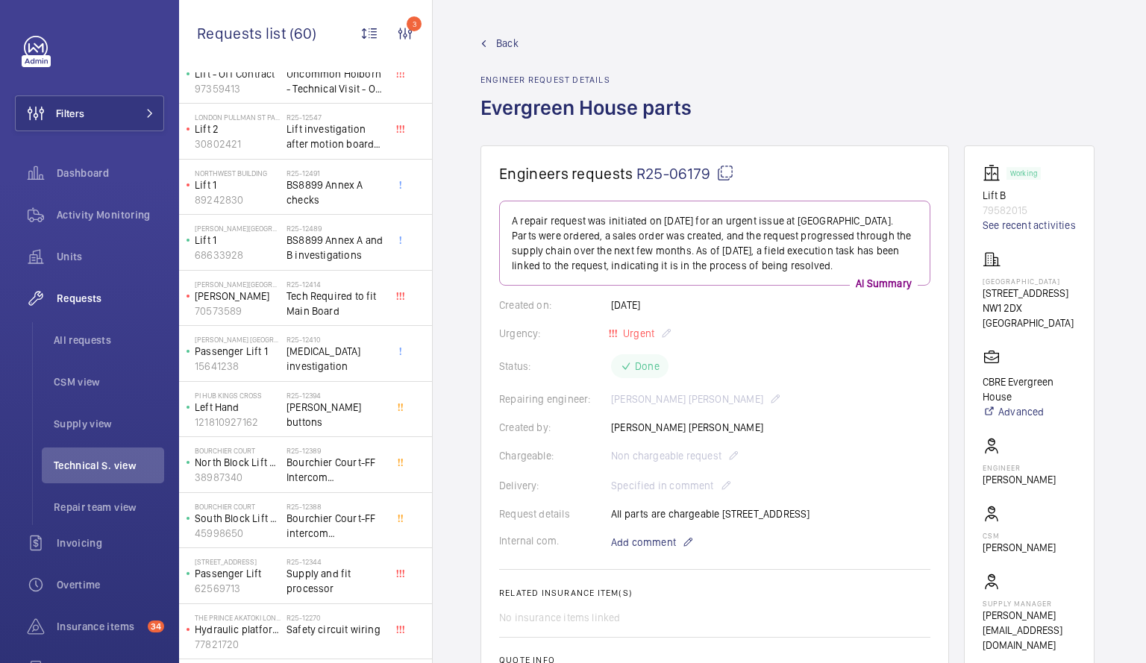
scroll to position [471, 0]
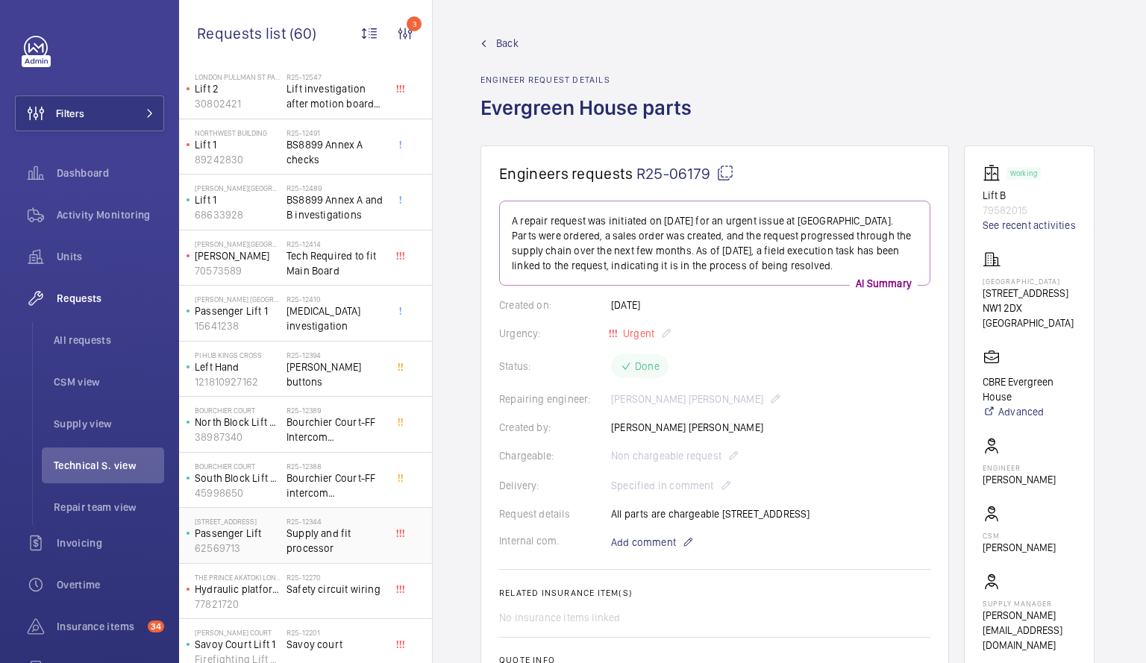
click at [304, 545] on span "Supply and fit processor" at bounding box center [336, 541] width 98 height 30
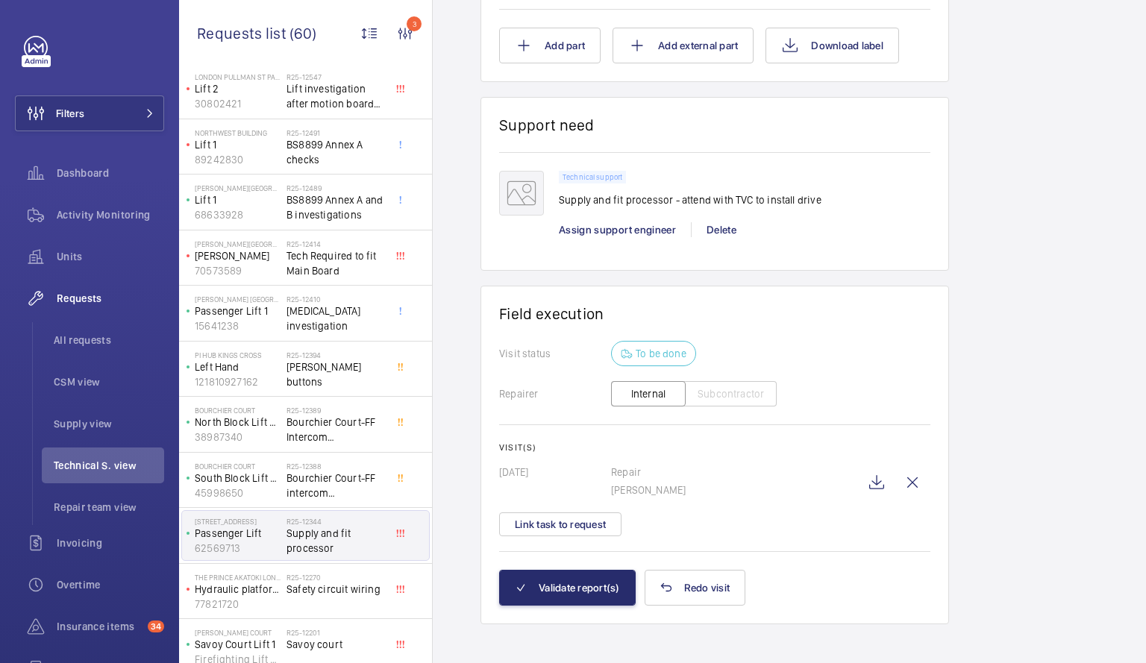
scroll to position [1268, 0]
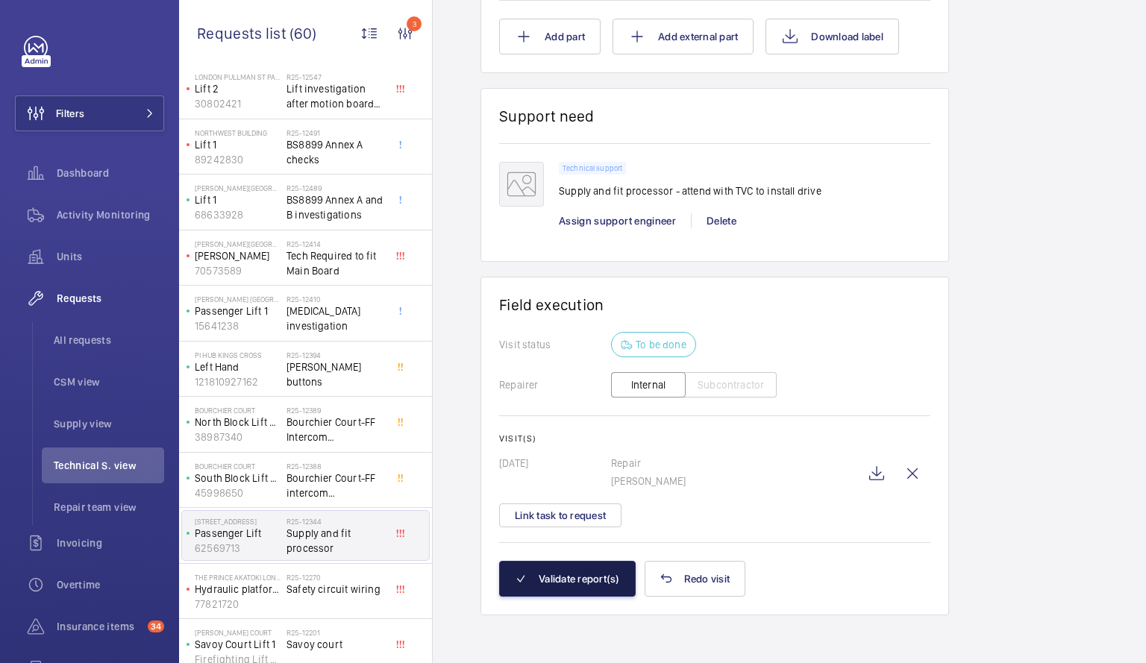
click at [563, 588] on button "Validate report(s)" at bounding box center [567, 579] width 137 height 36
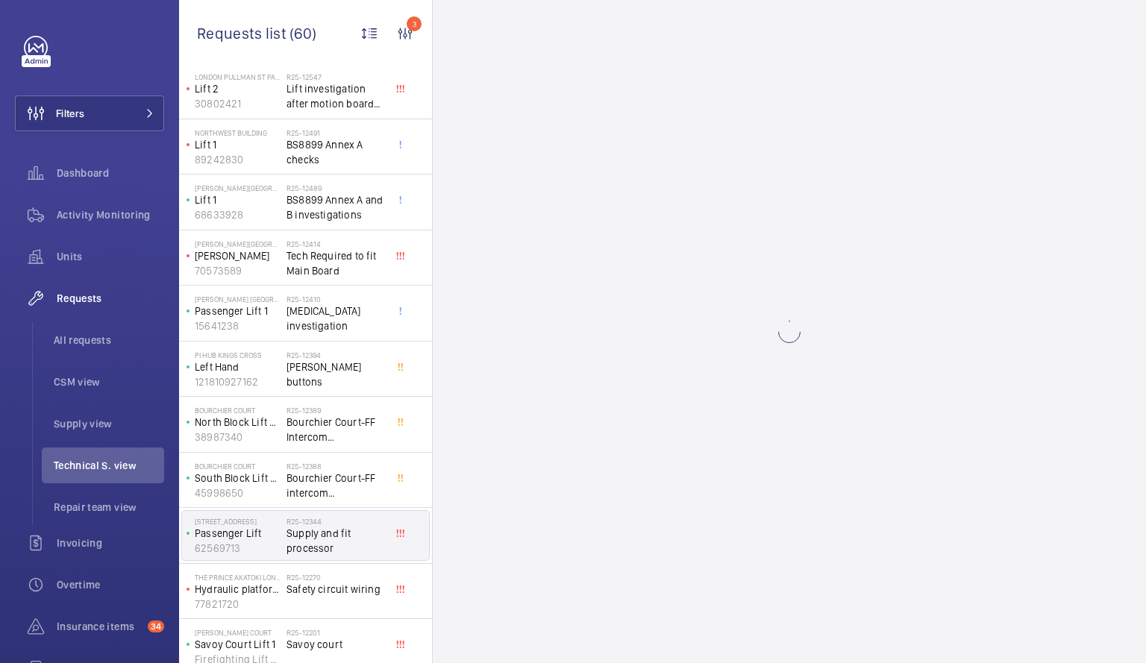
scroll to position [0, 0]
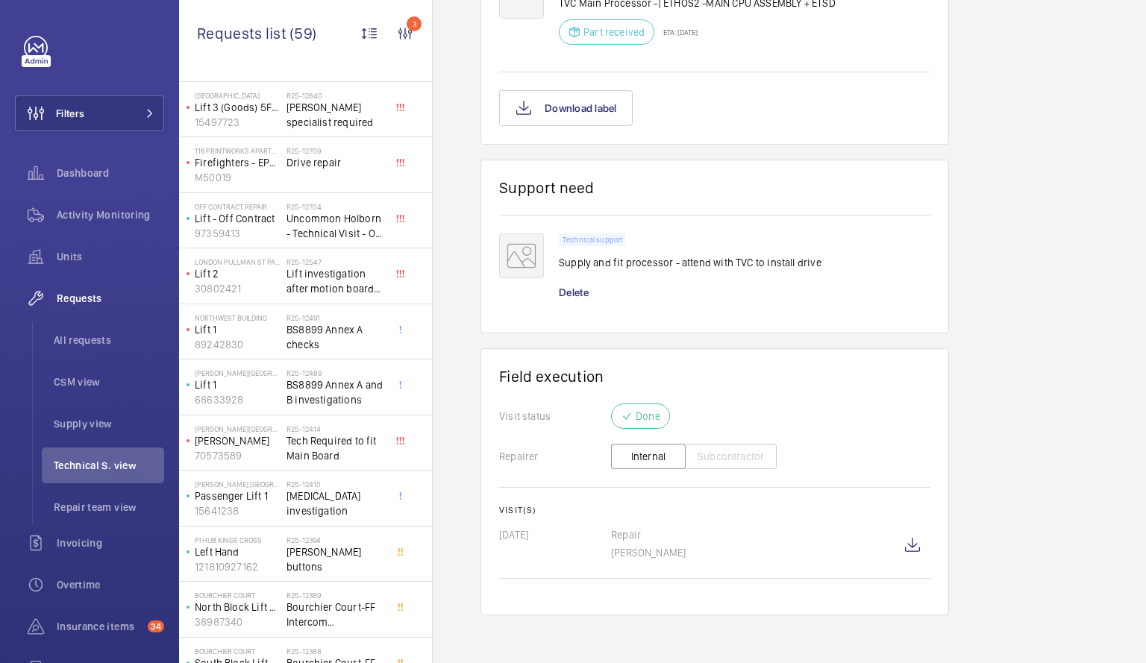
scroll to position [291, 0]
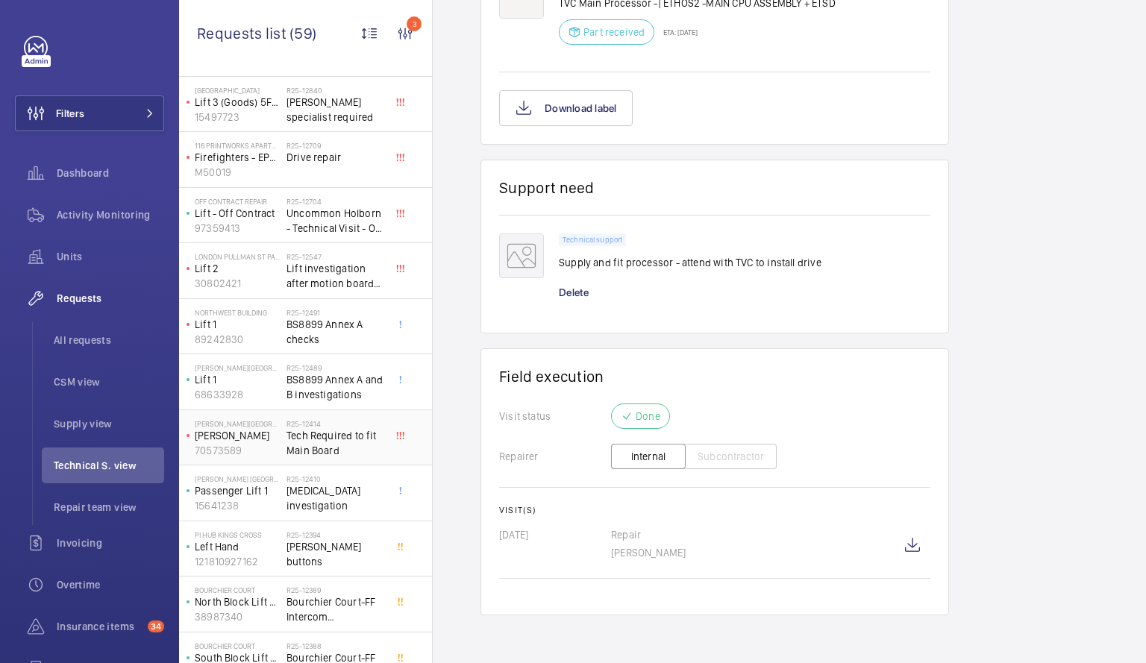
click at [325, 439] on span "Tech Required to fit Main Board" at bounding box center [336, 443] width 98 height 30
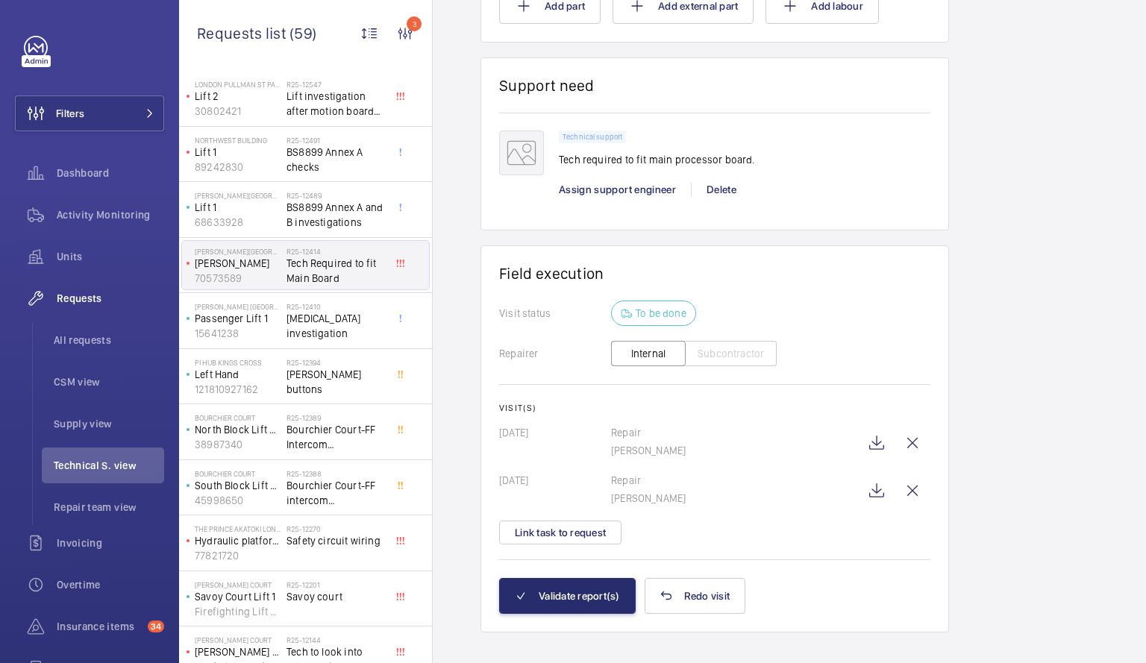
scroll to position [549, 0]
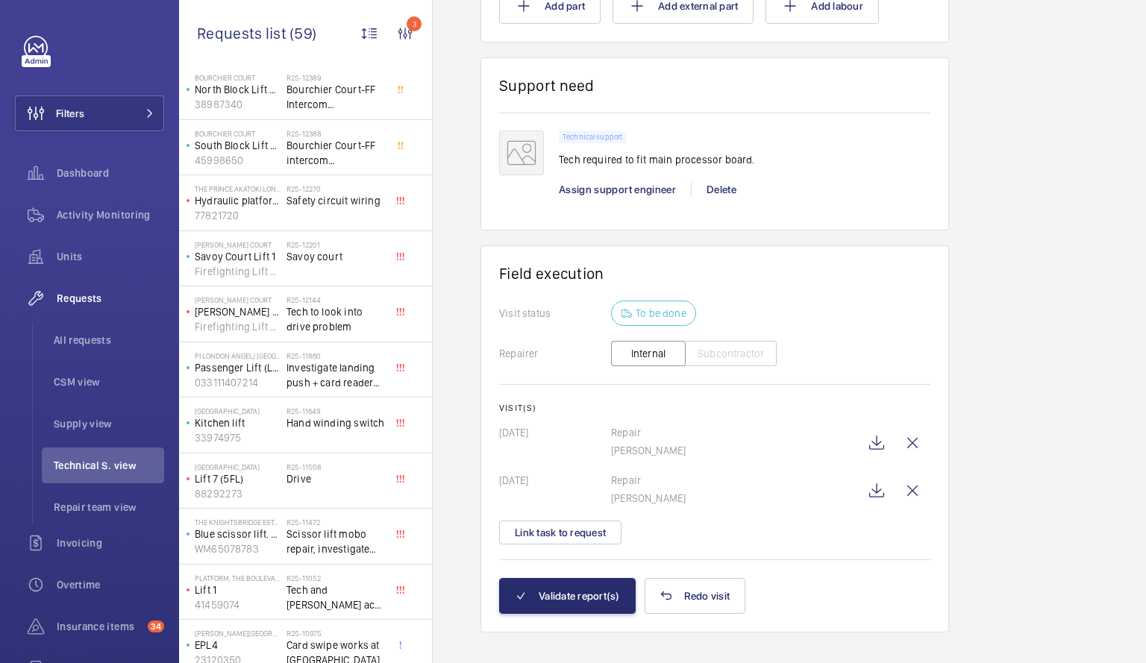
scroll to position [810, 0]
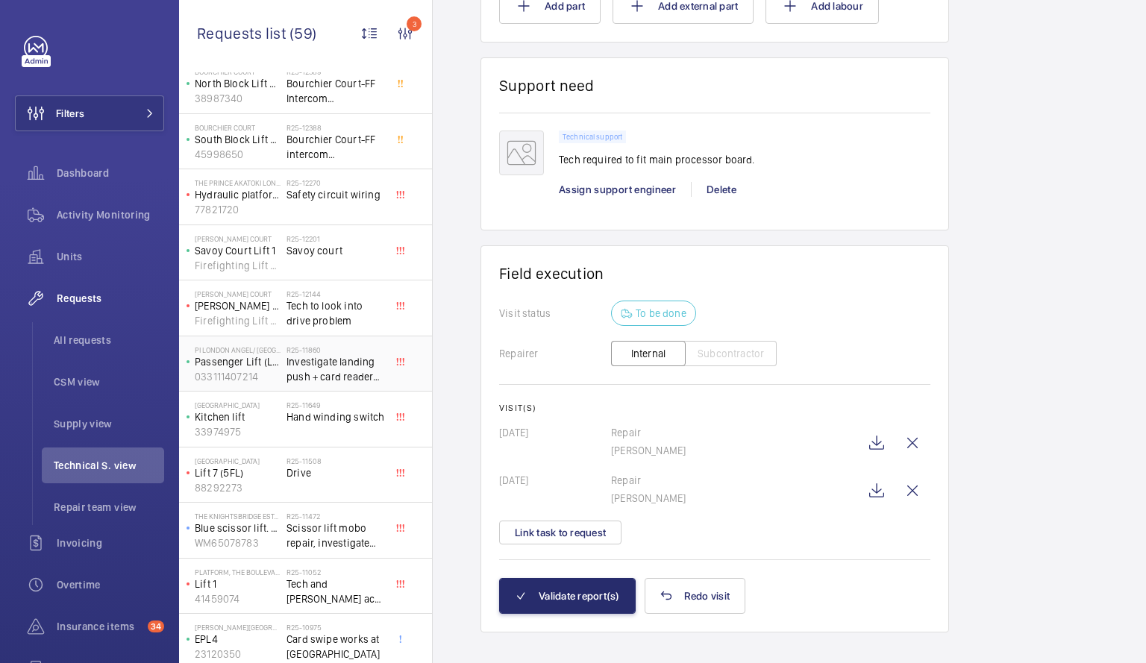
click at [307, 366] on span "Investigate landing push + card reader issues." at bounding box center [336, 369] width 98 height 30
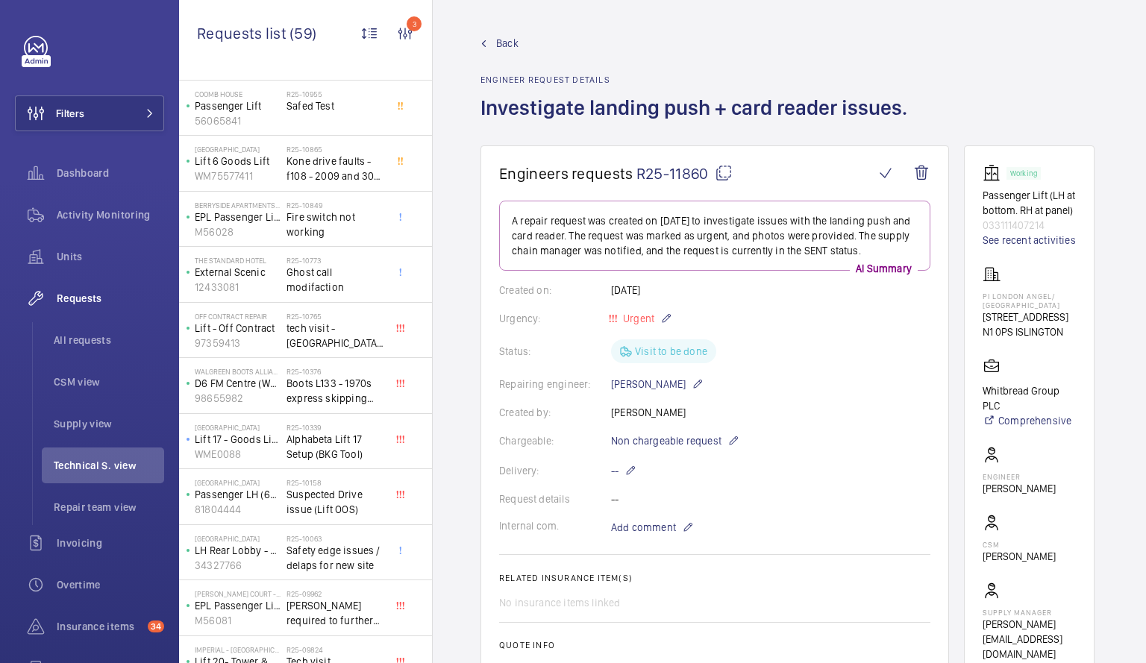
scroll to position [1408, 0]
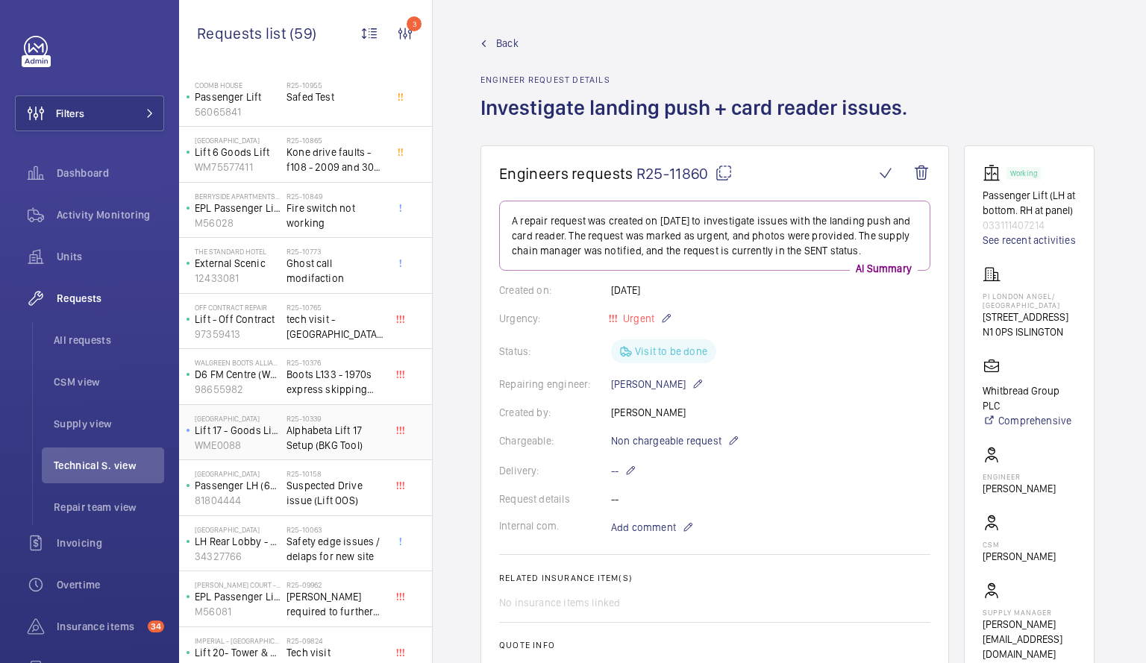
click at [324, 441] on span "Alphabeta Lift 17 Setup (BKG Tool)" at bounding box center [336, 438] width 98 height 30
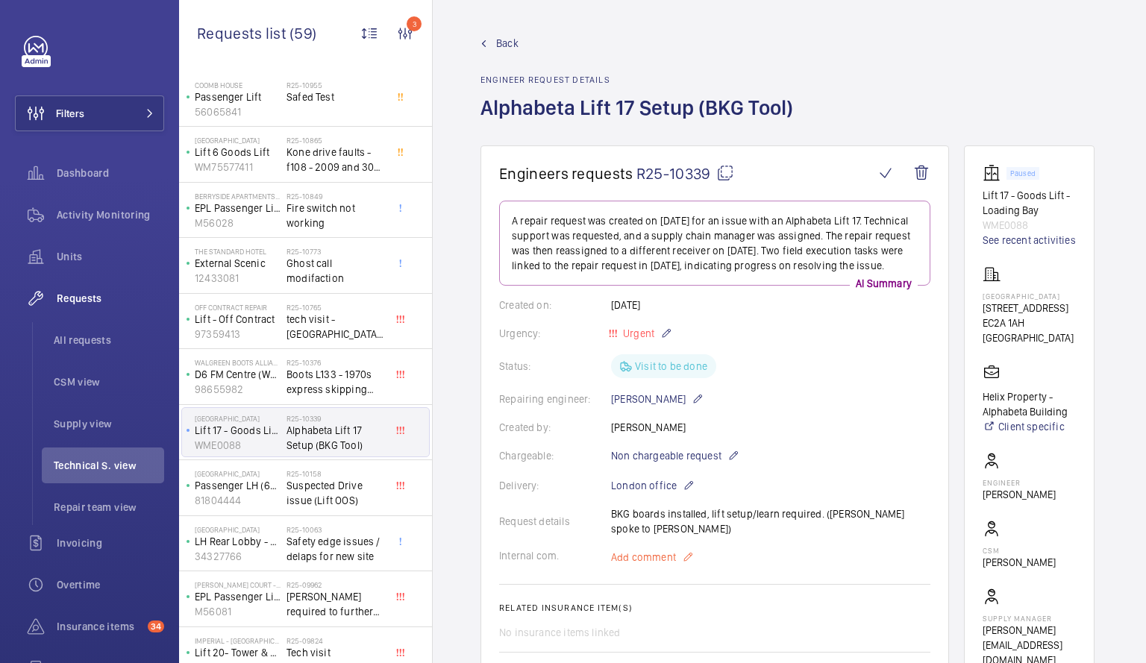
click at [659, 565] on span "Add comment" at bounding box center [643, 557] width 65 height 15
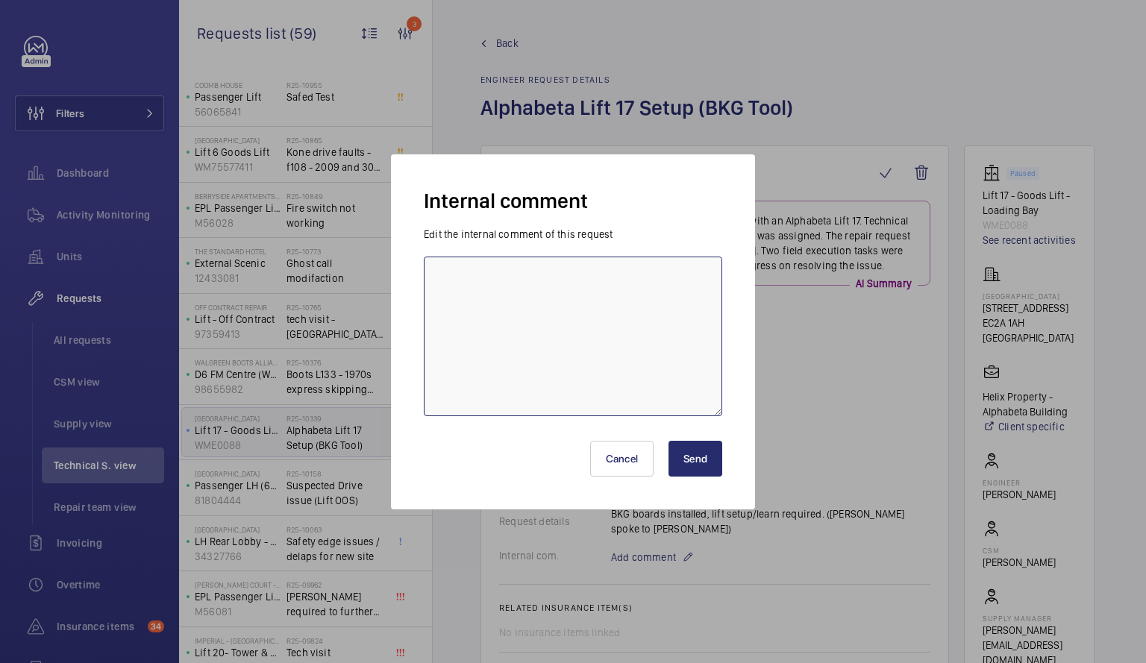
click at [466, 266] on textarea at bounding box center [573, 337] width 298 height 160
click at [630, 278] on textarea "Works carried out by external sourc e" at bounding box center [573, 337] width 298 height 160
type textarea "Works carried out by external source"
click at [707, 473] on button "Send" at bounding box center [696, 459] width 54 height 36
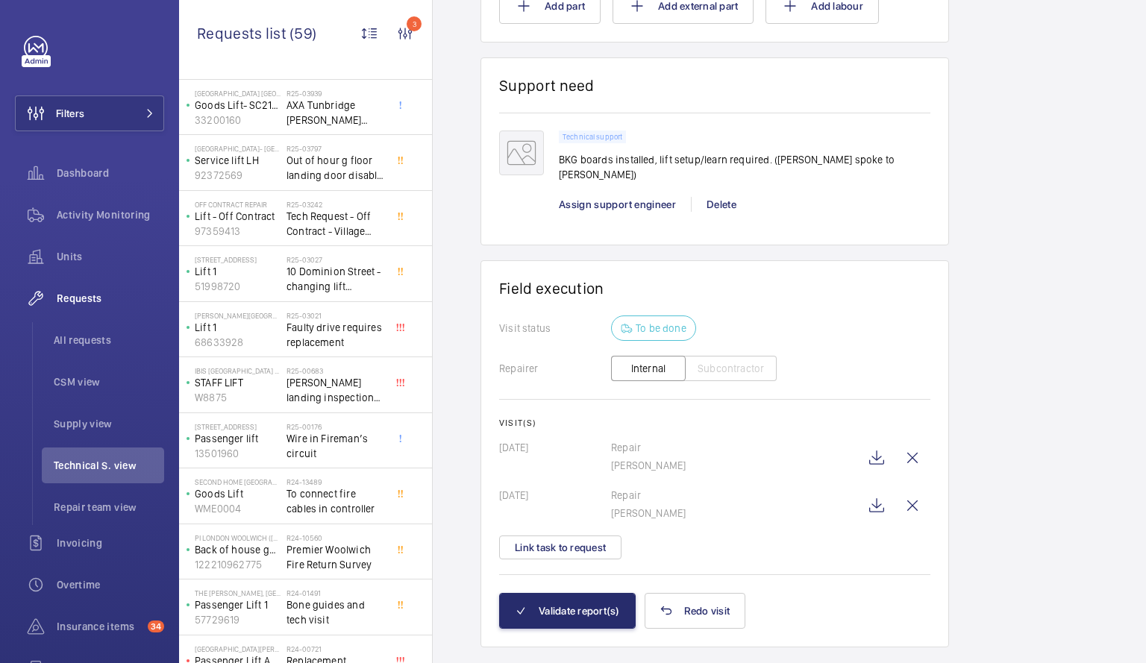
scroll to position [1594, 0]
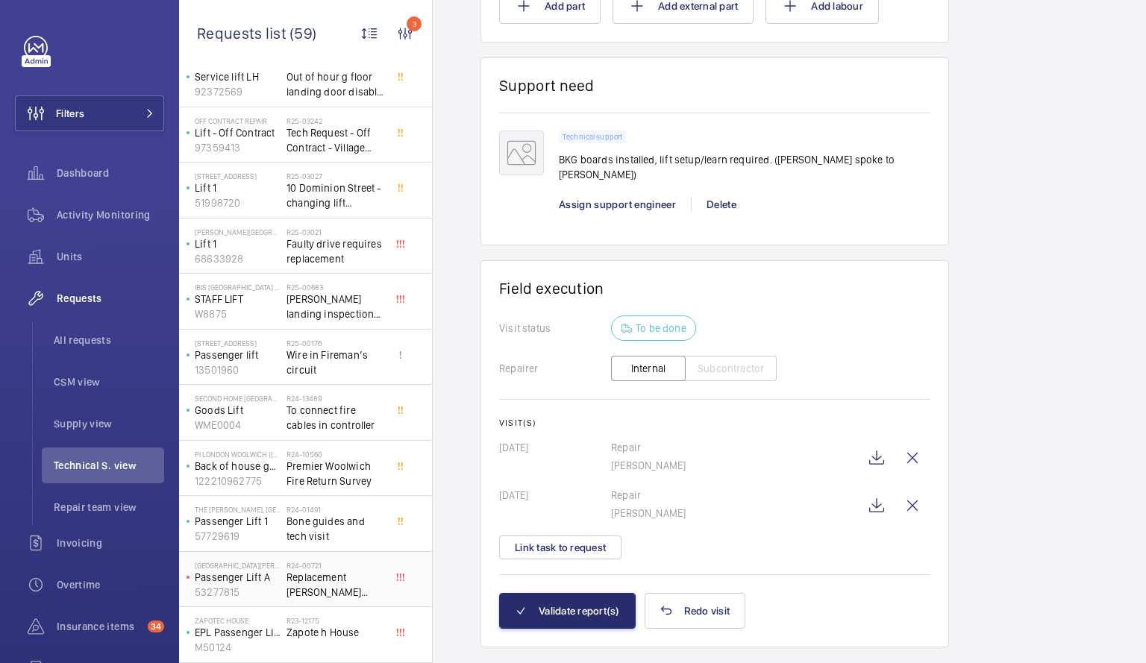
click at [325, 592] on span "Replacement [PERSON_NAME] Drive DR-VAB033 Id Nr 59410933" at bounding box center [336, 585] width 98 height 30
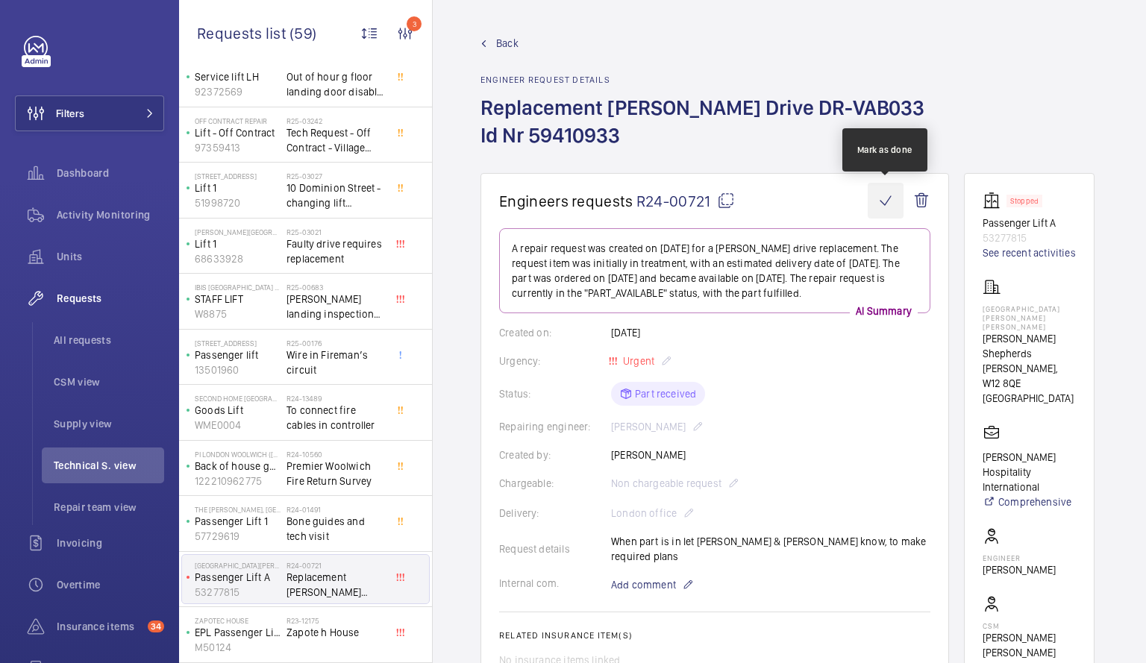
click at [888, 204] on wm-front-icon-button at bounding box center [886, 201] width 36 height 36
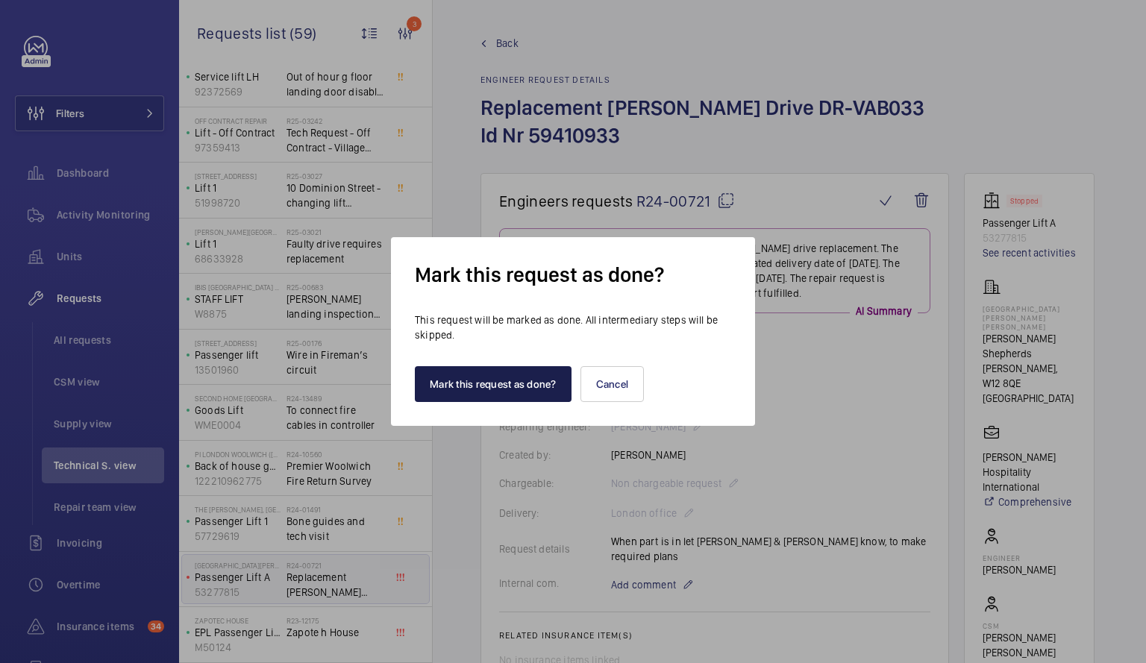
click at [484, 388] on button "Mark this request as done?" at bounding box center [493, 384] width 157 height 36
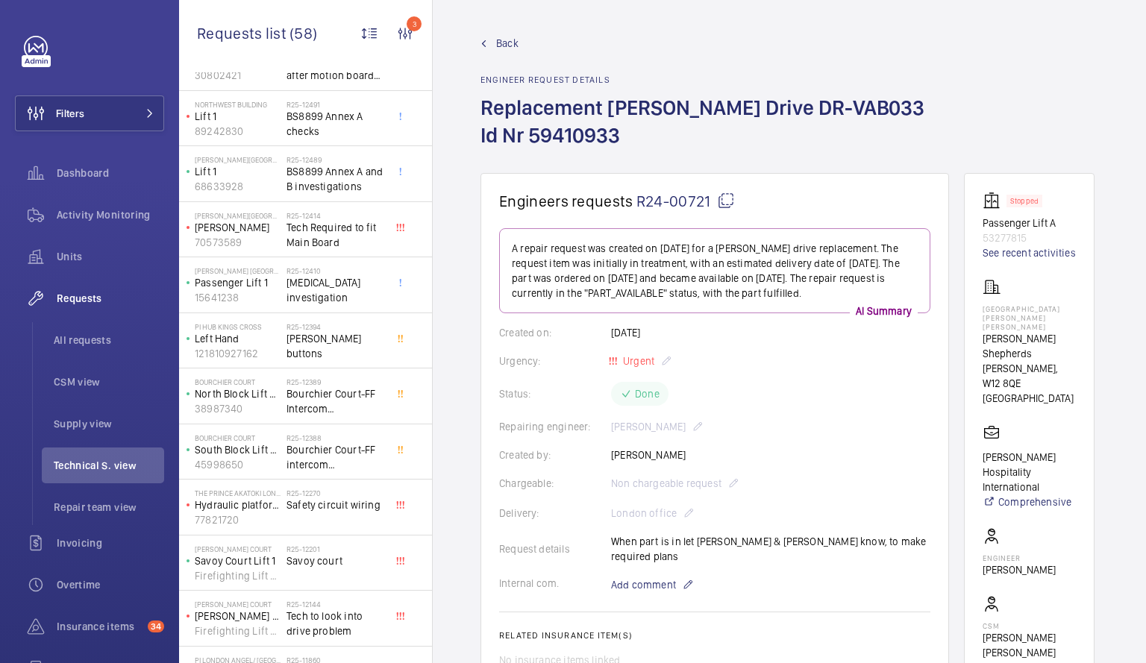
scroll to position [544, 0]
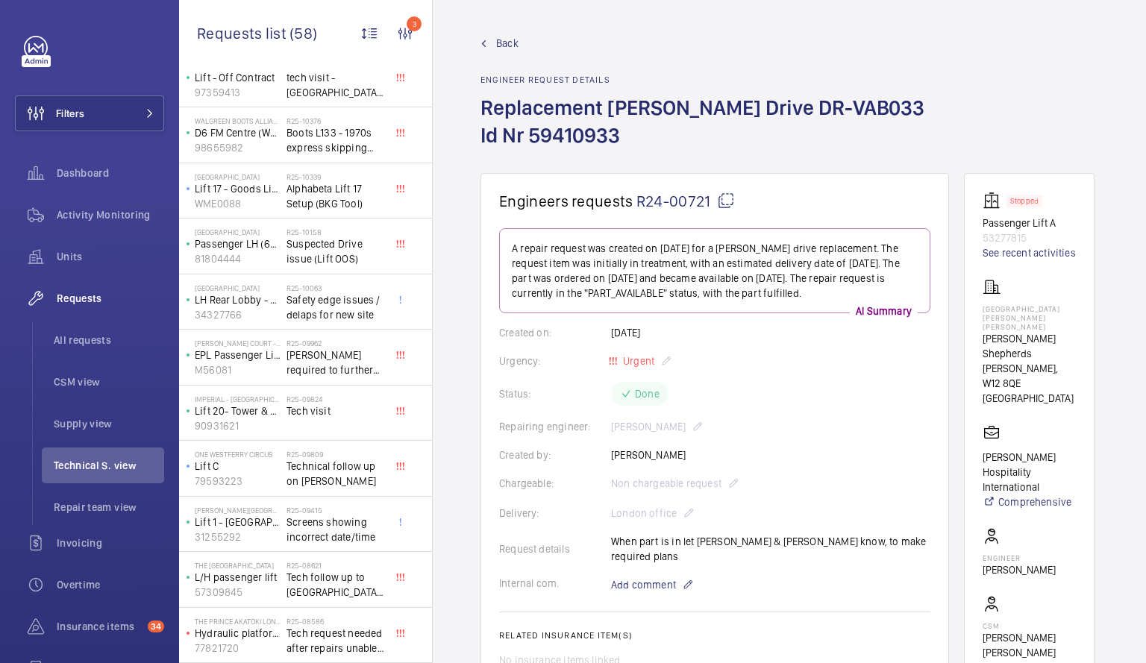
scroll to position [1665, 0]
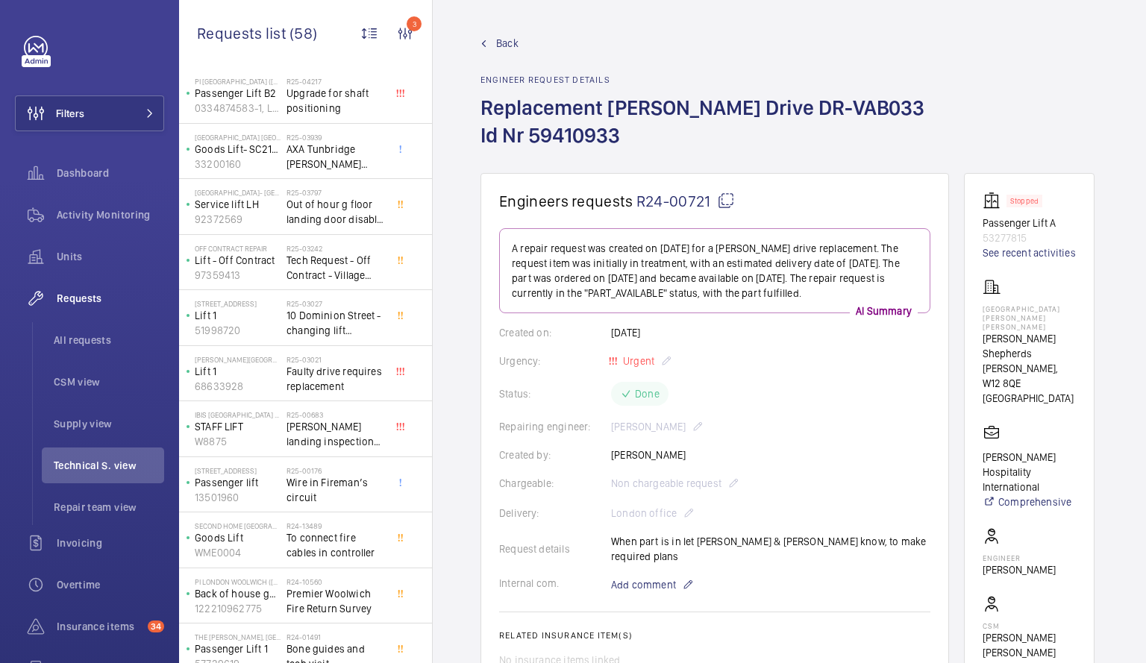
scroll to position [2650, 0]
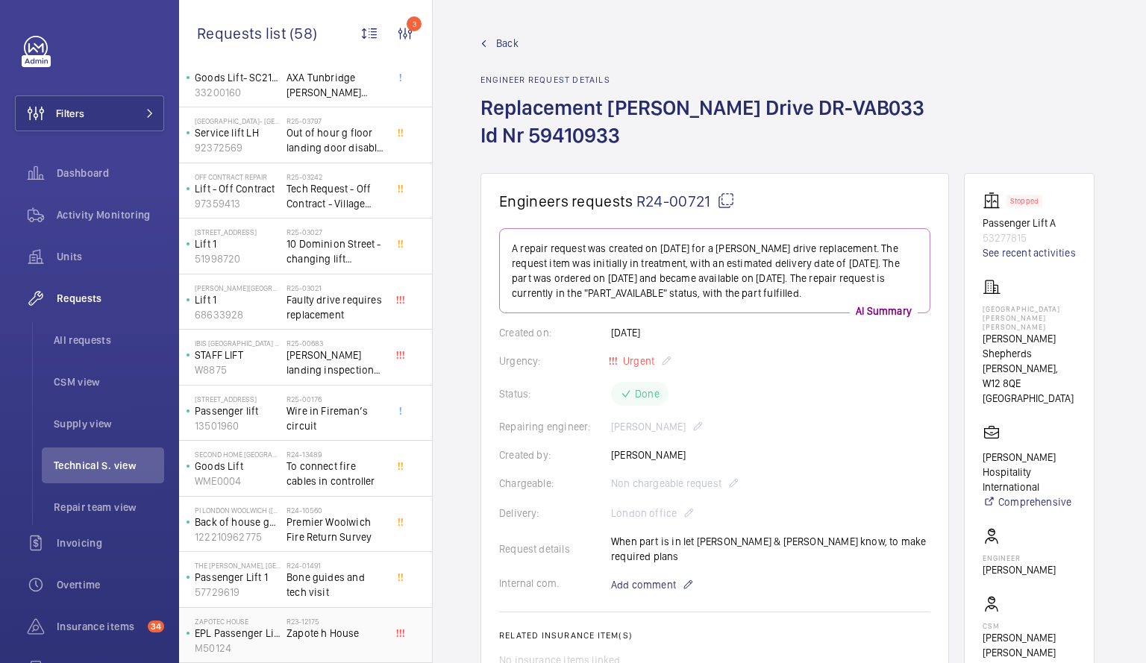
click at [325, 639] on span "Zapote h House" at bounding box center [336, 633] width 98 height 15
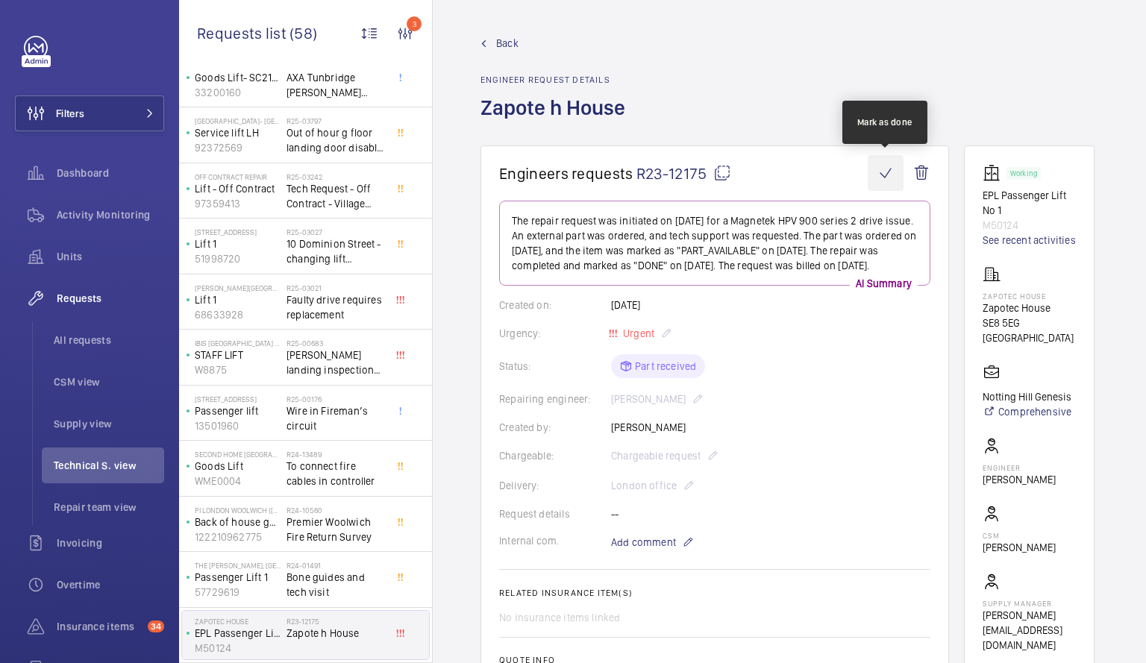
click at [885, 173] on wm-front-icon-button at bounding box center [886, 173] width 36 height 36
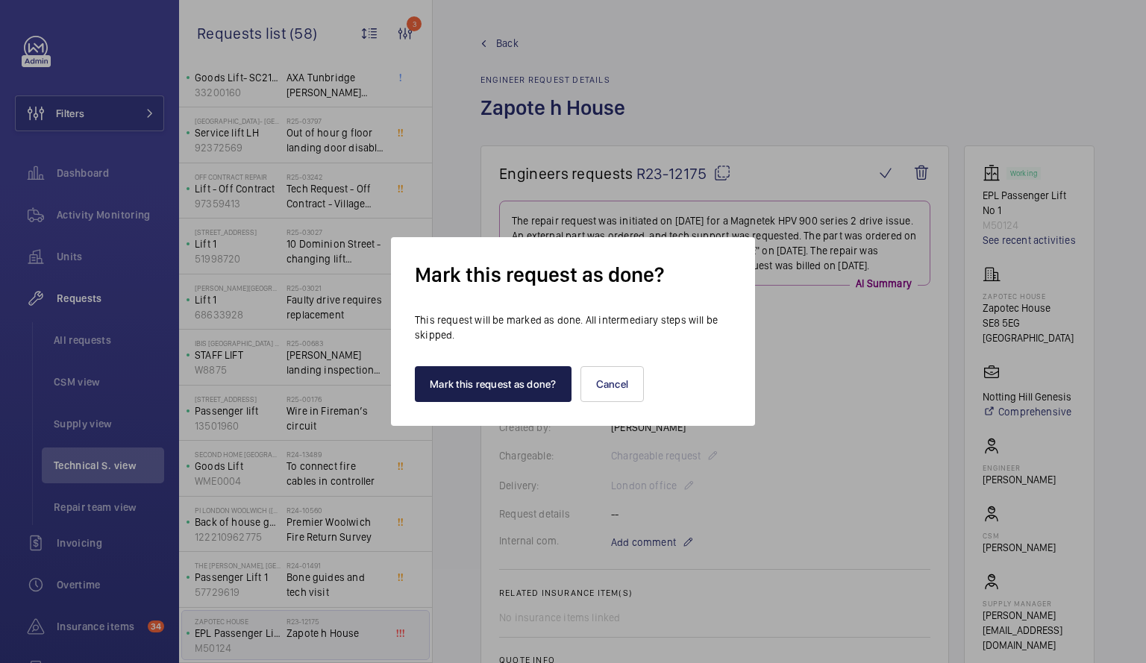
click at [451, 386] on button "Mark this request as done?" at bounding box center [493, 384] width 157 height 36
